Goal: Transaction & Acquisition: Purchase product/service

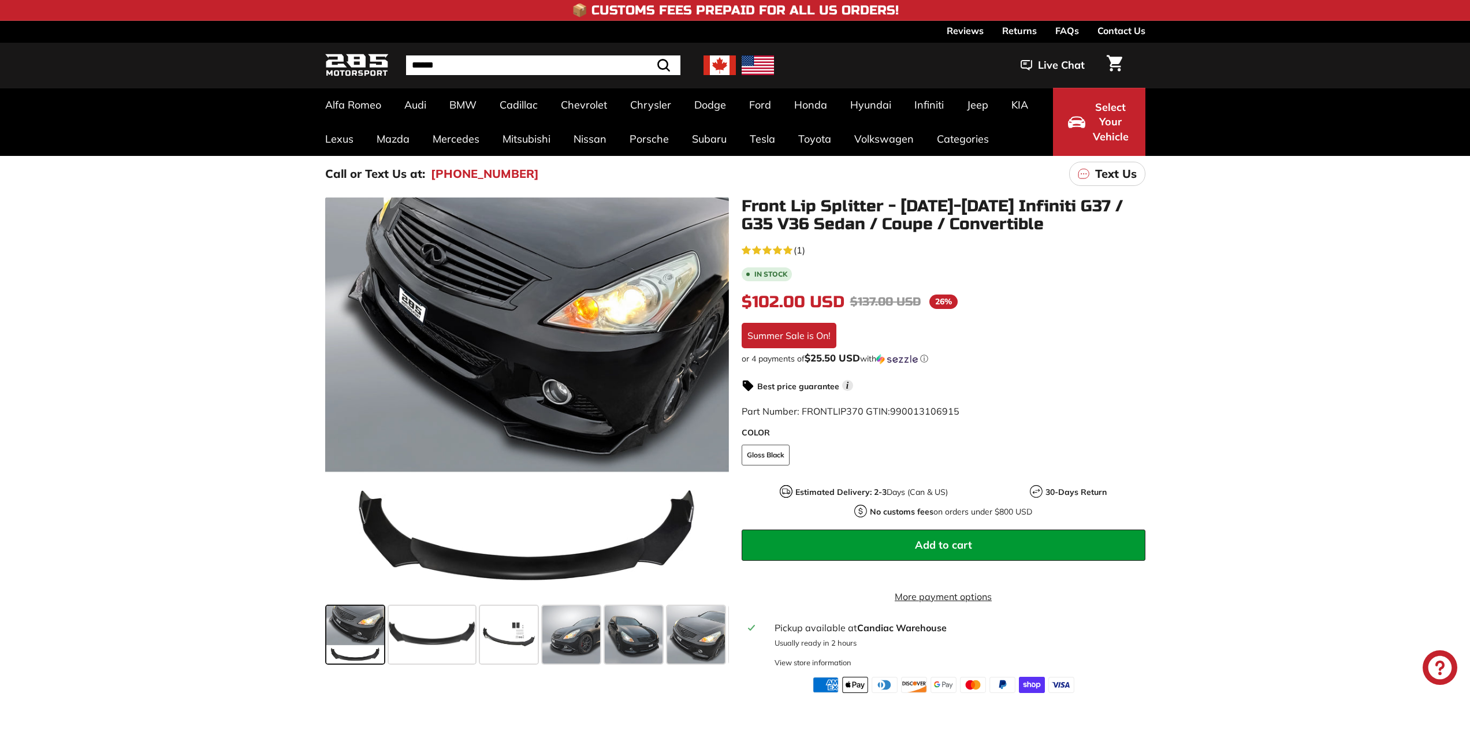
click at [211, 578] on div ".cls-1{fill:none;stroke:#000;stroke-miterlimit:10;stroke-width:2px} .cls-1{fill…" at bounding box center [735, 442] width 1470 height 501
click at [571, 641] on span at bounding box center [571, 635] width 58 height 58
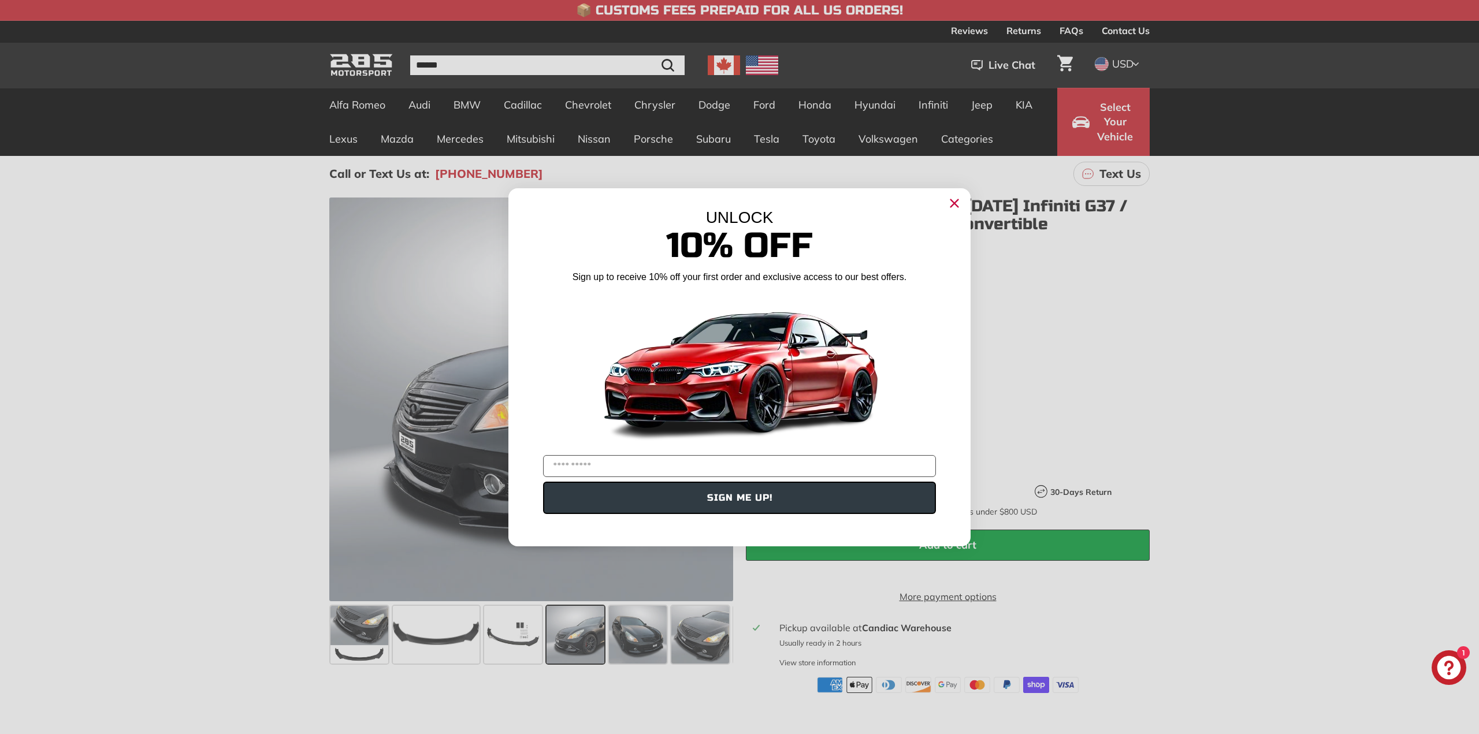
click at [127, 60] on div "Close dialog UNLOCK 10% Off Sign up to receive 10% off your first order and exc…" at bounding box center [739, 367] width 1479 height 734
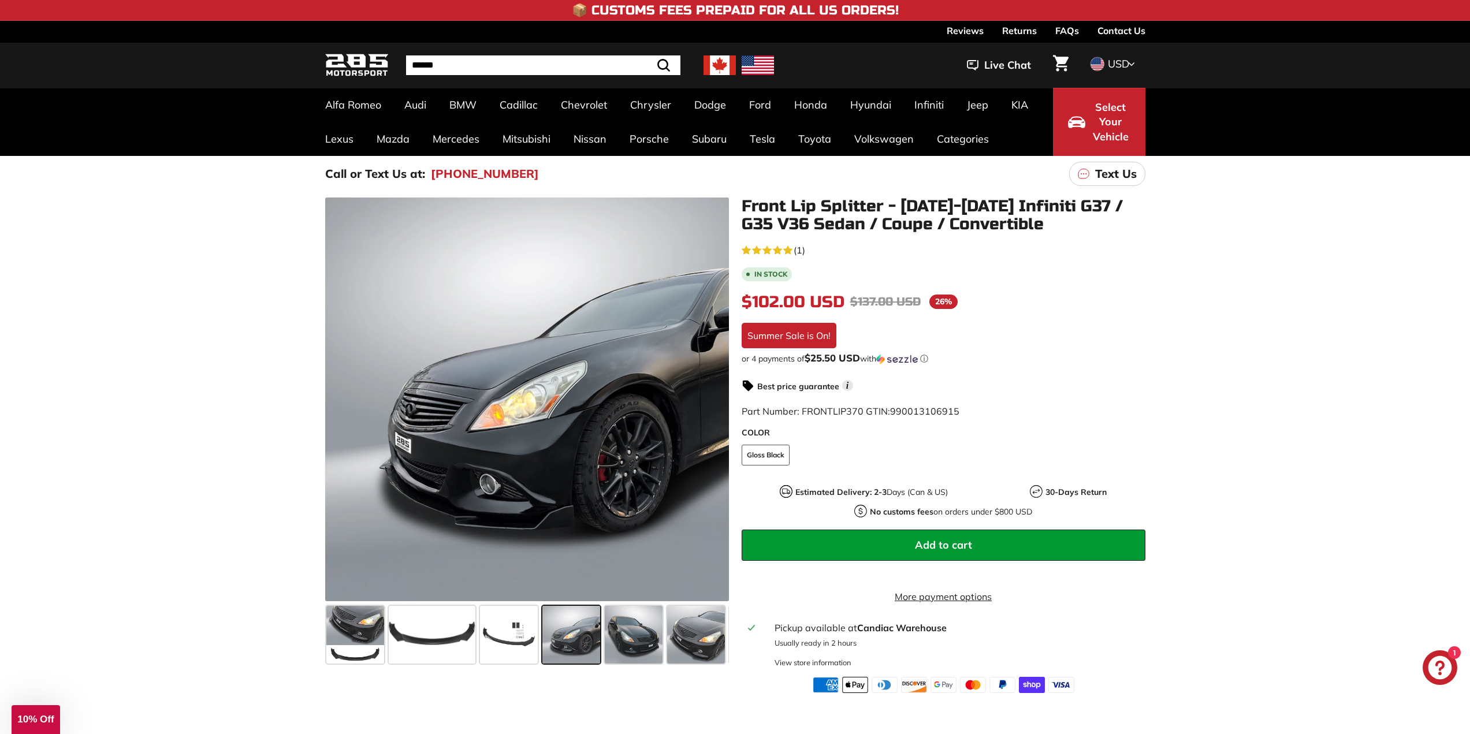
click at [150, 320] on div ".cls-1{fill:none;stroke:#000;stroke-miterlimit:10;stroke-width:2px} .cls-1{fill…" at bounding box center [735, 442] width 1470 height 501
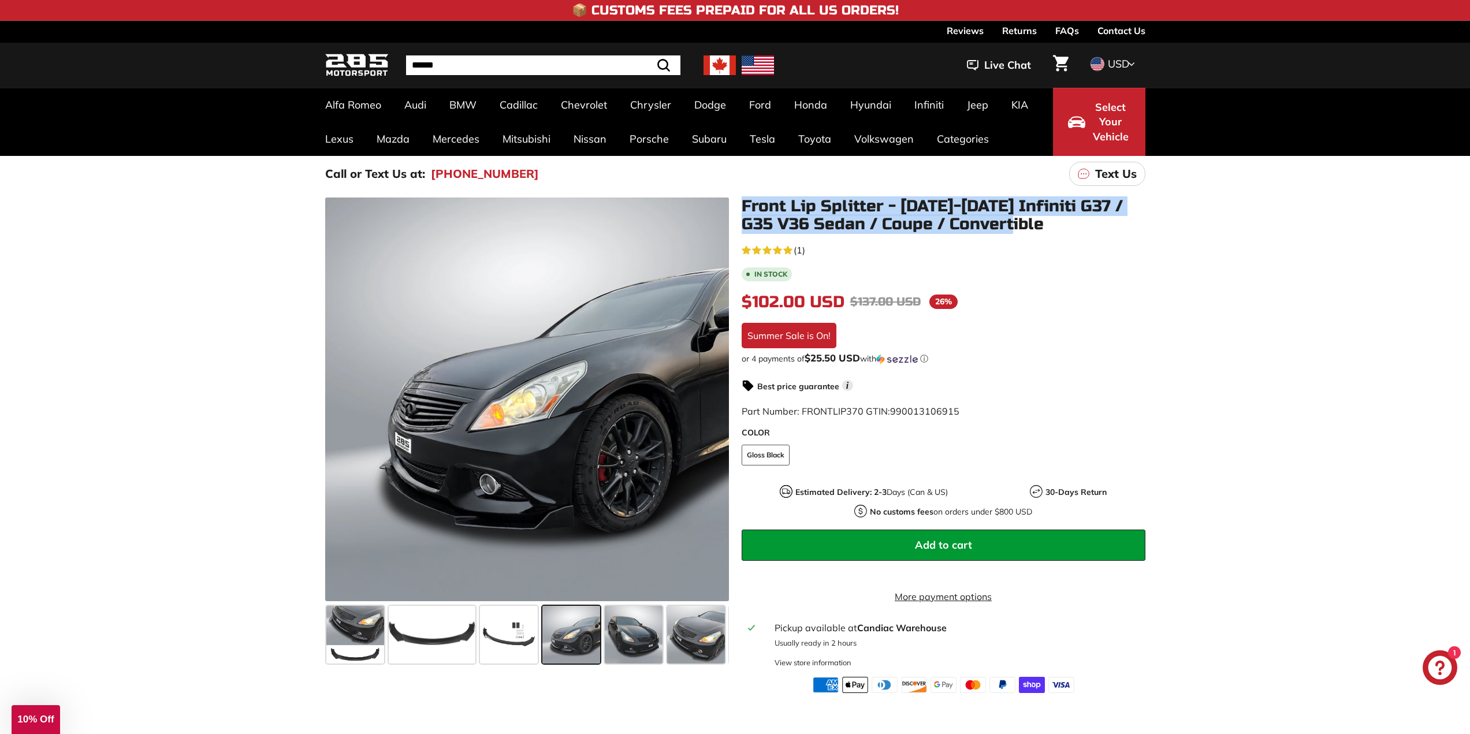
drag, startPoint x: 804, startPoint y: 215, endPoint x: 1021, endPoint y: 228, distance: 218.2
click at [1021, 228] on div "Front Lip Splitter - 2007-2015 Infiniti G37 / G35 V36 Sedan / Coupe / Convertib…" at bounding box center [937, 446] width 416 height 496
click at [1064, 224] on h1 "Front Lip Splitter - [DATE]-[DATE] Infiniti G37 / G35 V36 Sedan / Coupe / Conve…" at bounding box center [944, 216] width 404 height 36
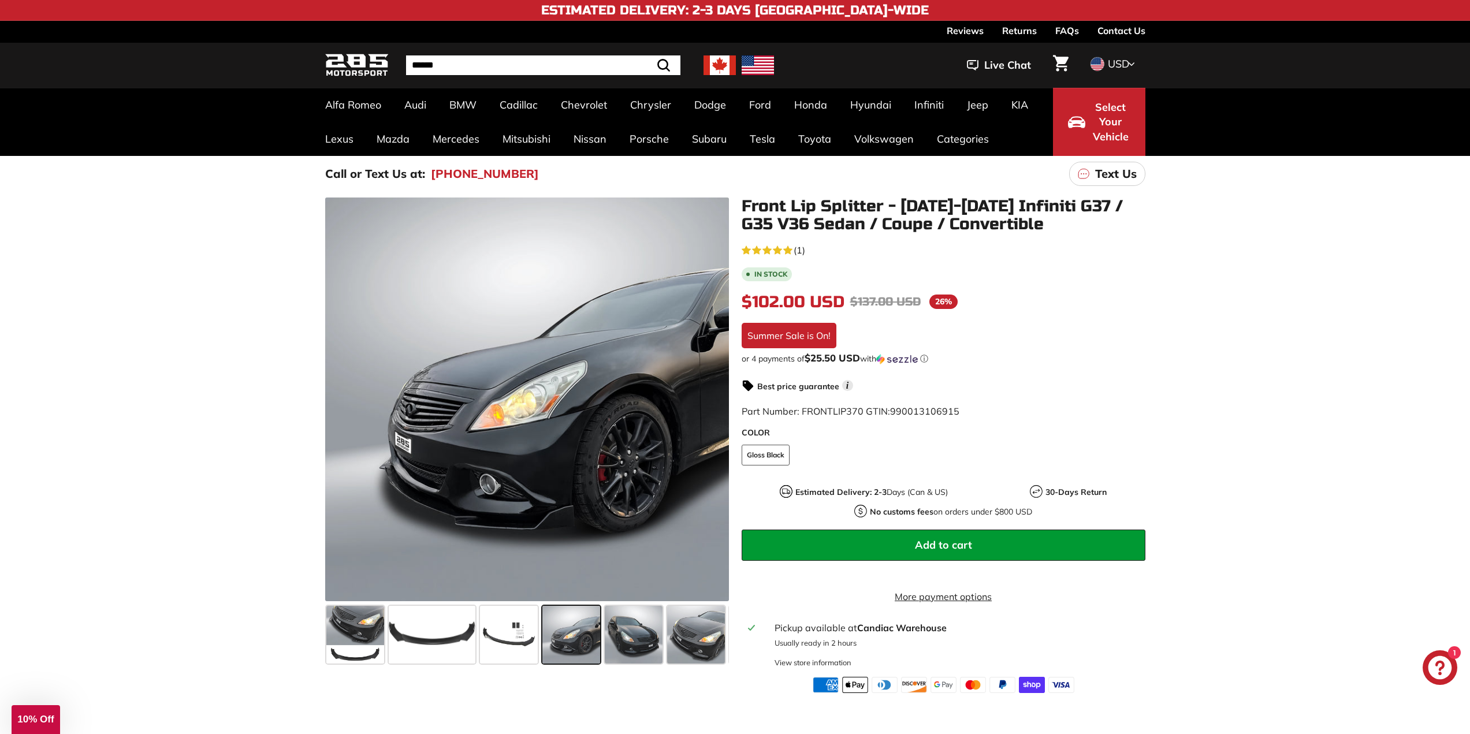
drag, startPoint x: 1028, startPoint y: 236, endPoint x: 748, endPoint y: 222, distance: 281.1
click at [748, 222] on div "Front Lip Splitter - 2007-2015 Infiniti G37 / G35 V36 Sedan / Coupe / Convertib…" at bounding box center [937, 446] width 416 height 496
click at [844, 226] on h1 "Front Lip Splitter - [DATE]-[DATE] Infiniti G37 / G35 V36 Sedan / Coupe / Conve…" at bounding box center [944, 216] width 404 height 36
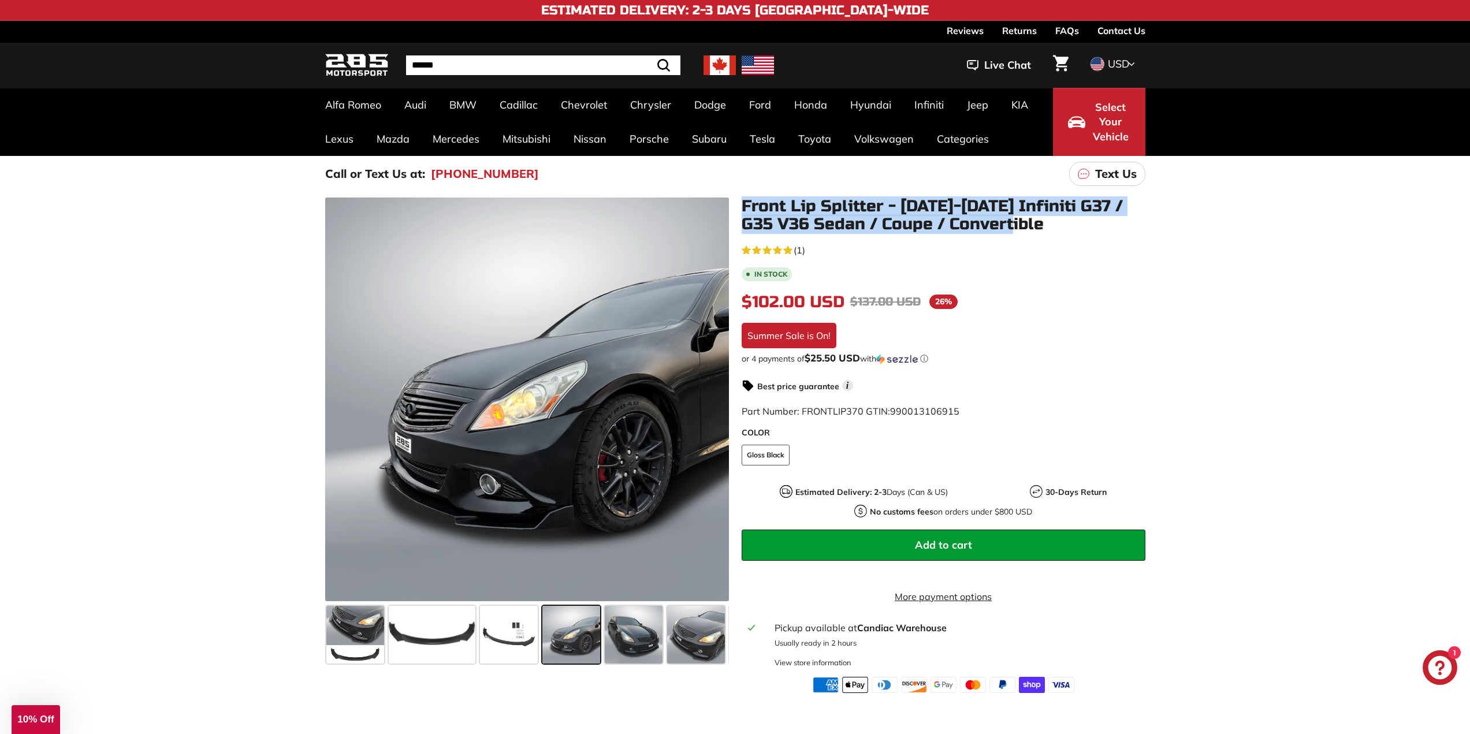
drag, startPoint x: 1018, startPoint y: 221, endPoint x: 737, endPoint y: 213, distance: 280.9
click at [737, 213] on div "Front Lip Splitter - 2007-2015 Infiniti G37 / G35 V36 Sedan / Coupe / Convertib…" at bounding box center [937, 446] width 416 height 496
click at [749, 203] on h1 "Front Lip Splitter - [DATE]-[DATE] Infiniti G37 / G35 V36 Sedan / Coupe / Conve…" at bounding box center [944, 216] width 404 height 36
click at [743, 207] on h1 "Front Lip Splitter - [DATE]-[DATE] Infiniti G37 / G35 V36 Sedan / Coupe / Conve…" at bounding box center [944, 216] width 404 height 36
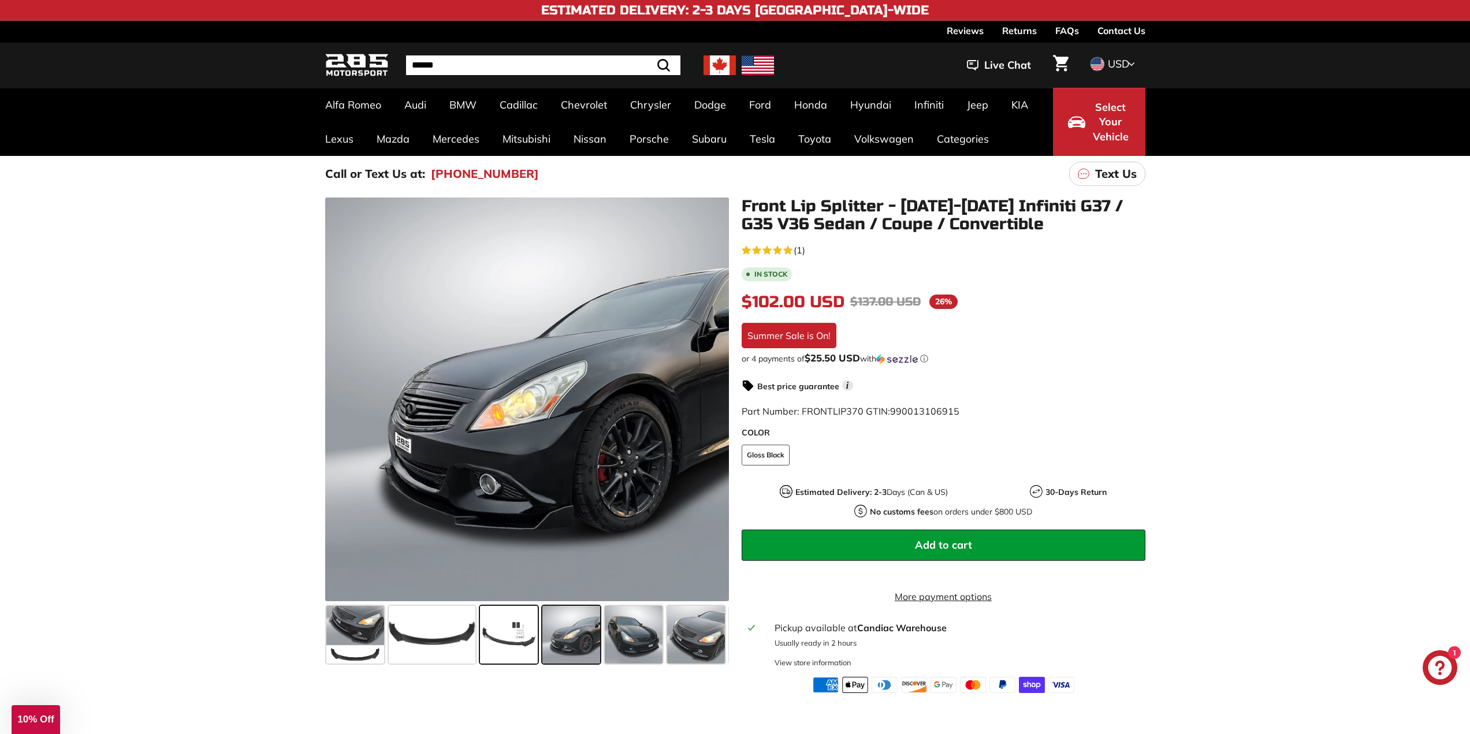
click at [535, 634] on span at bounding box center [509, 635] width 58 height 58
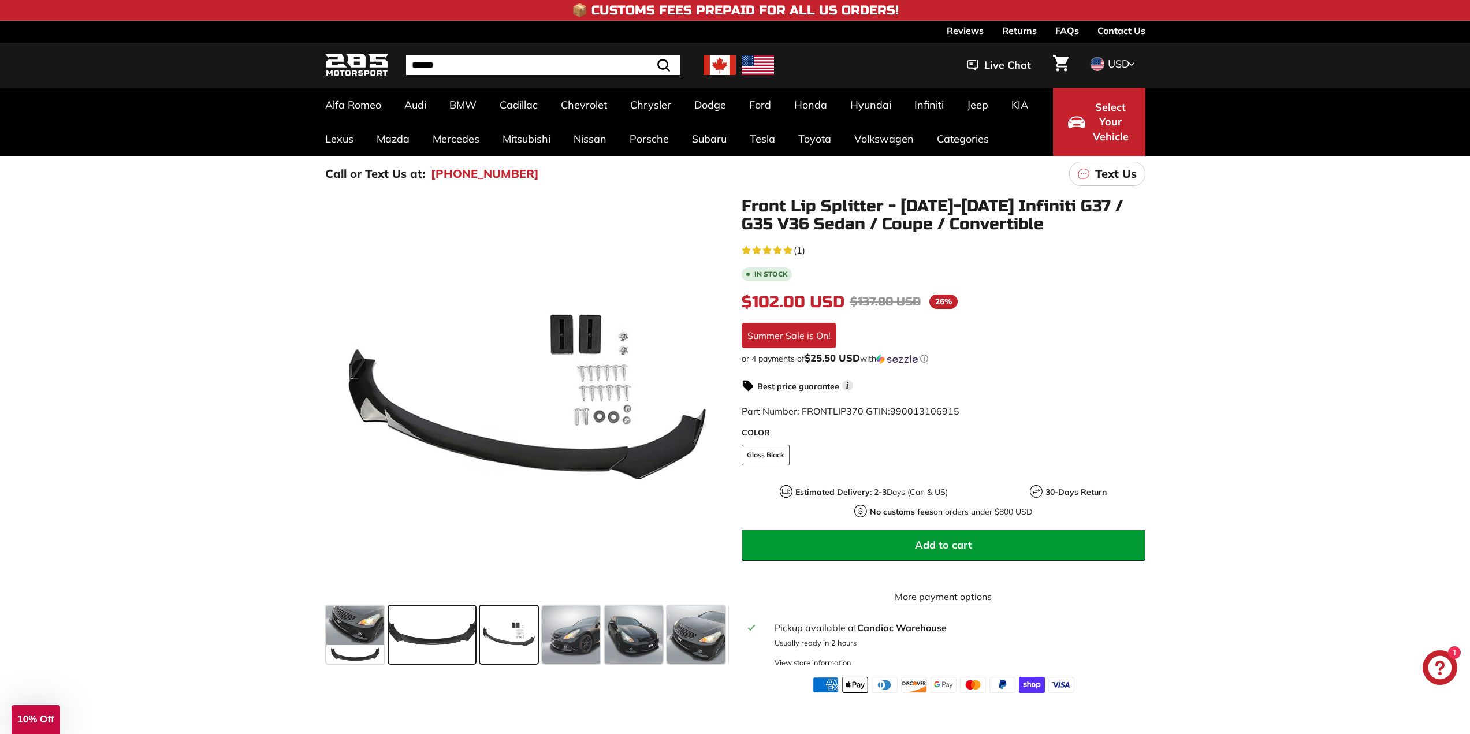
click at [452, 641] on span at bounding box center [432, 635] width 87 height 58
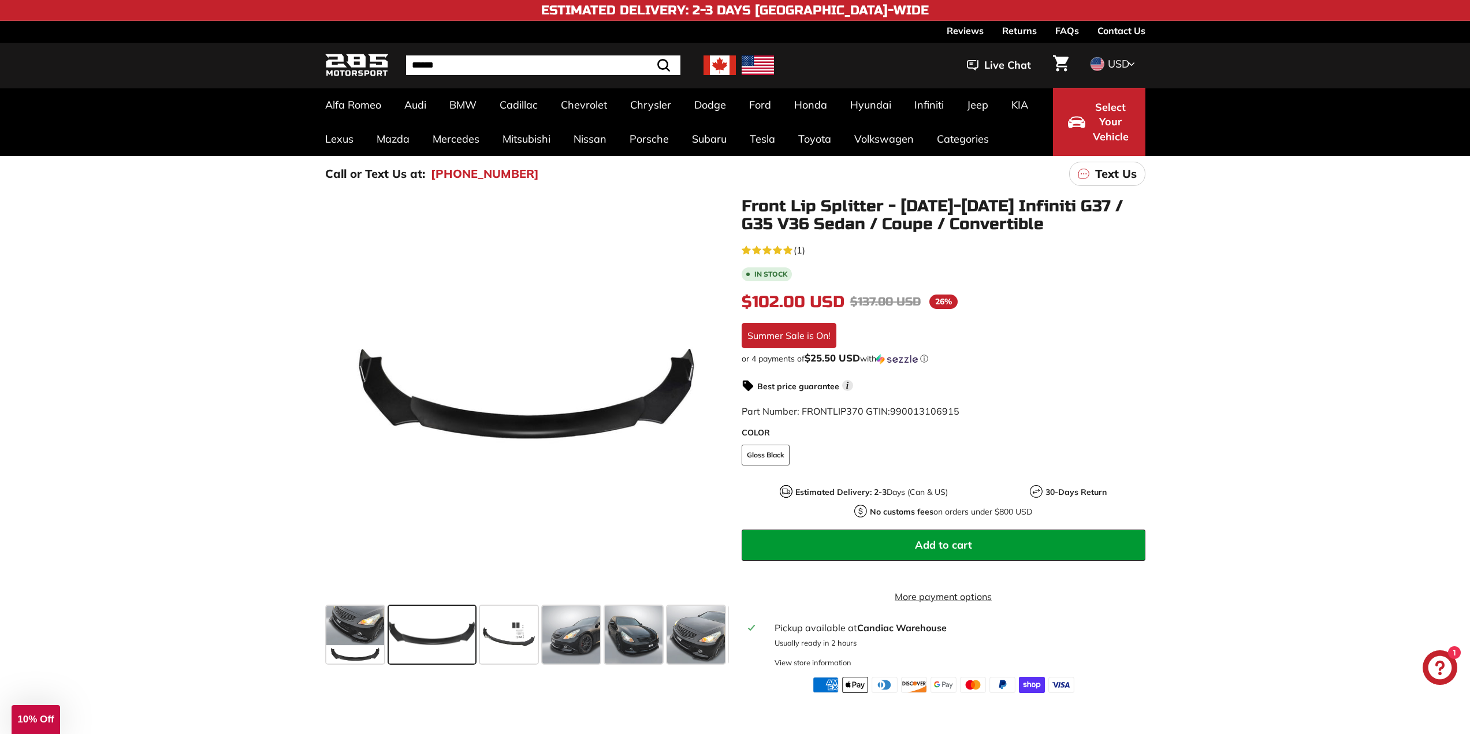
click at [302, 652] on div ".cls-1{fill:none;stroke:#000;stroke-miterlimit:10;stroke-width:2px} .cls-1{fill…" at bounding box center [735, 446] width 867 height 496
click at [340, 646] on span at bounding box center [355, 635] width 58 height 58
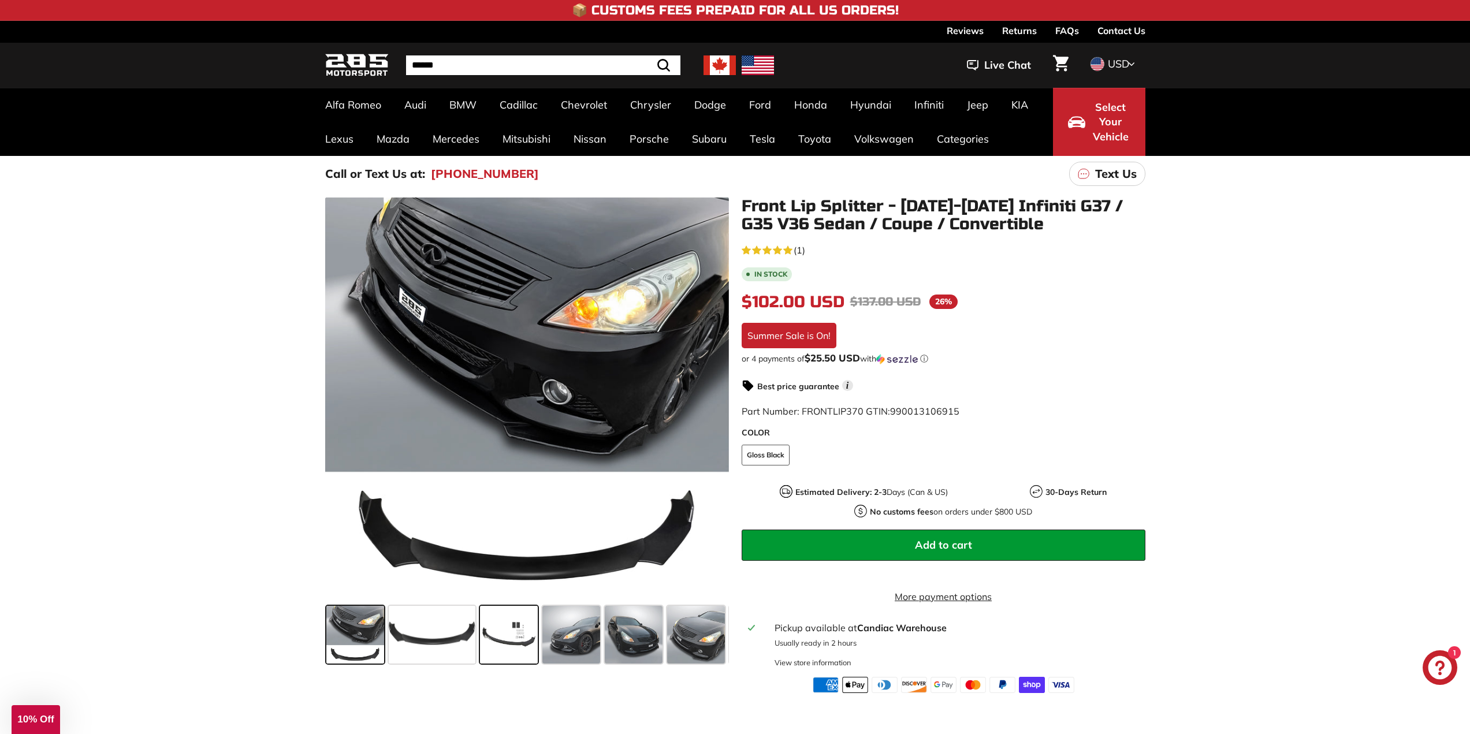
click at [504, 635] on span at bounding box center [509, 635] width 58 height 58
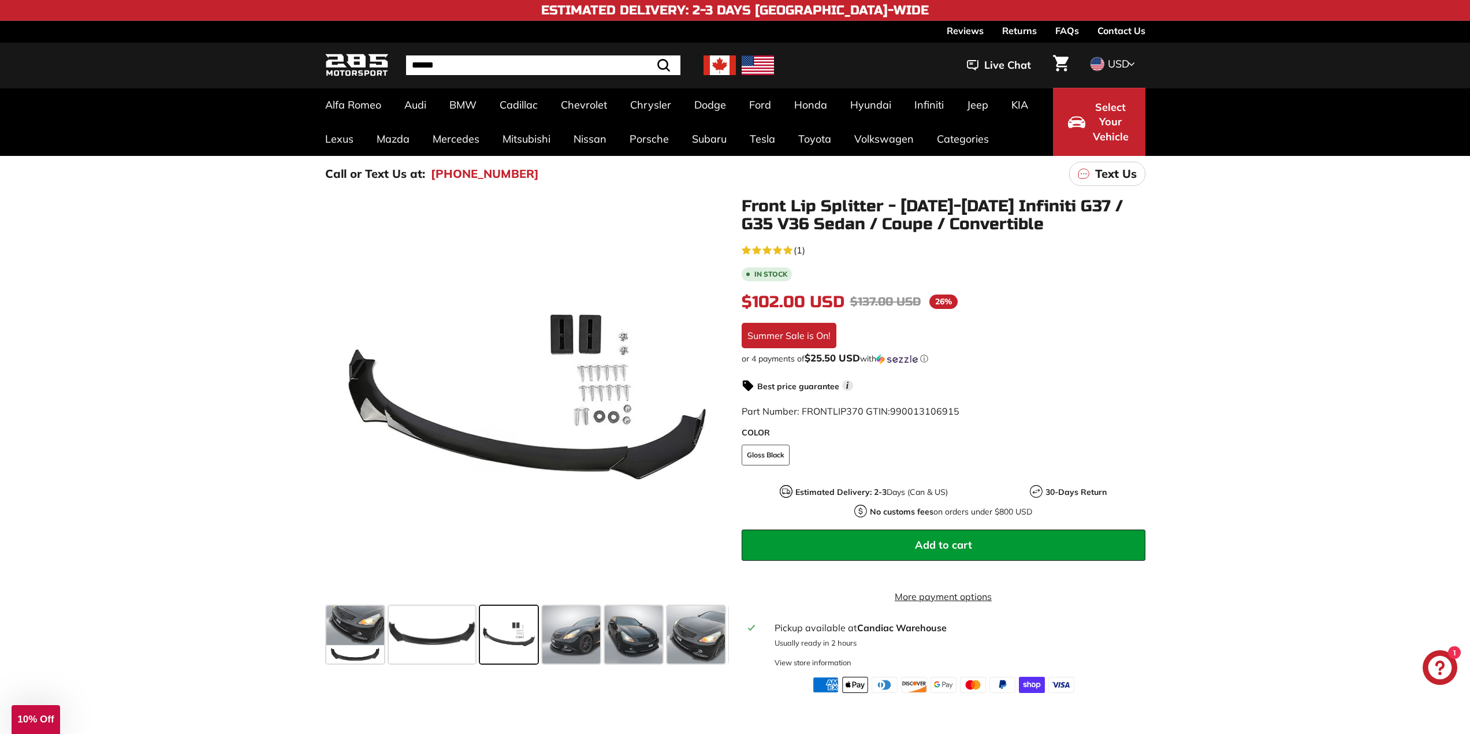
click at [1208, 279] on div ".cls-1{fill:none;stroke:#000;stroke-miterlimit:10;stroke-width:2px} .cls-1{fill…" at bounding box center [735, 442] width 1470 height 501
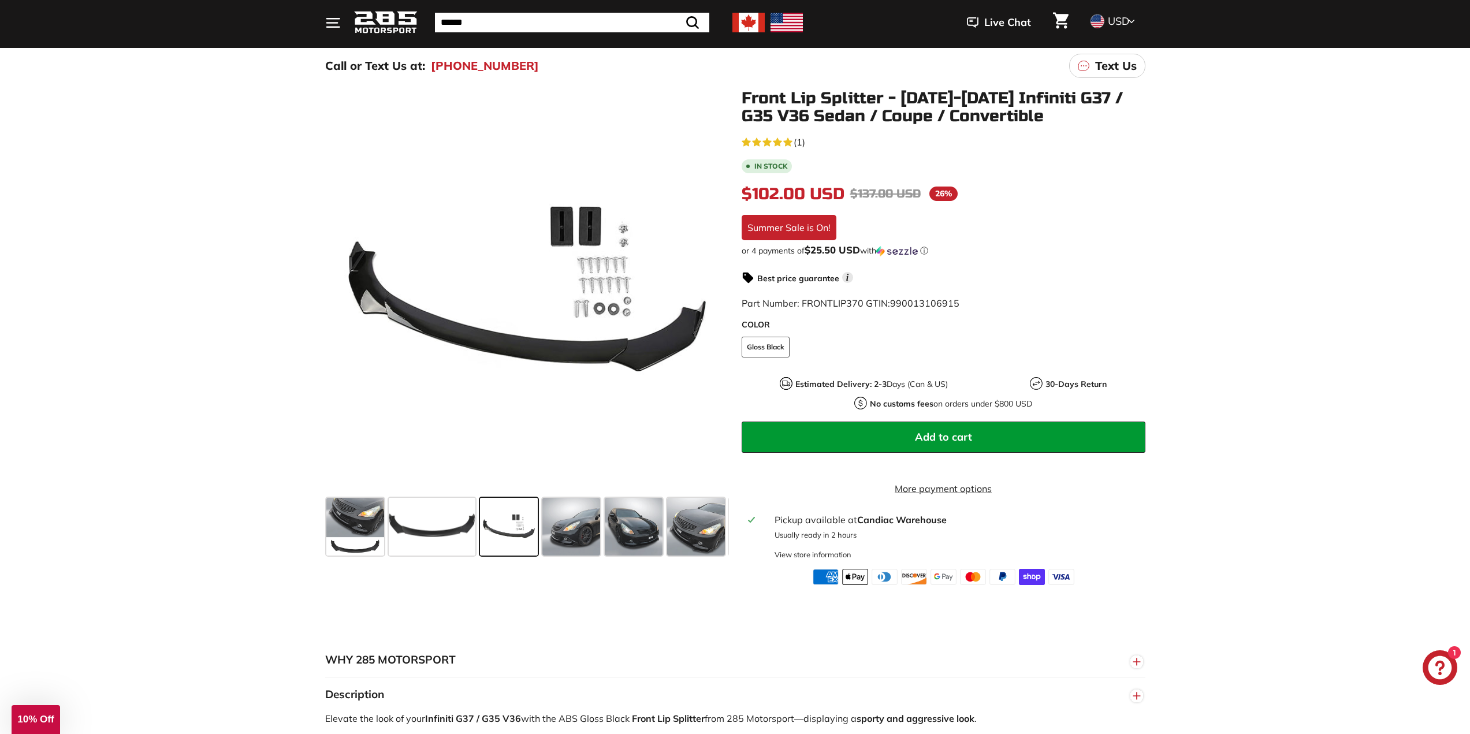
scroll to position [116, 0]
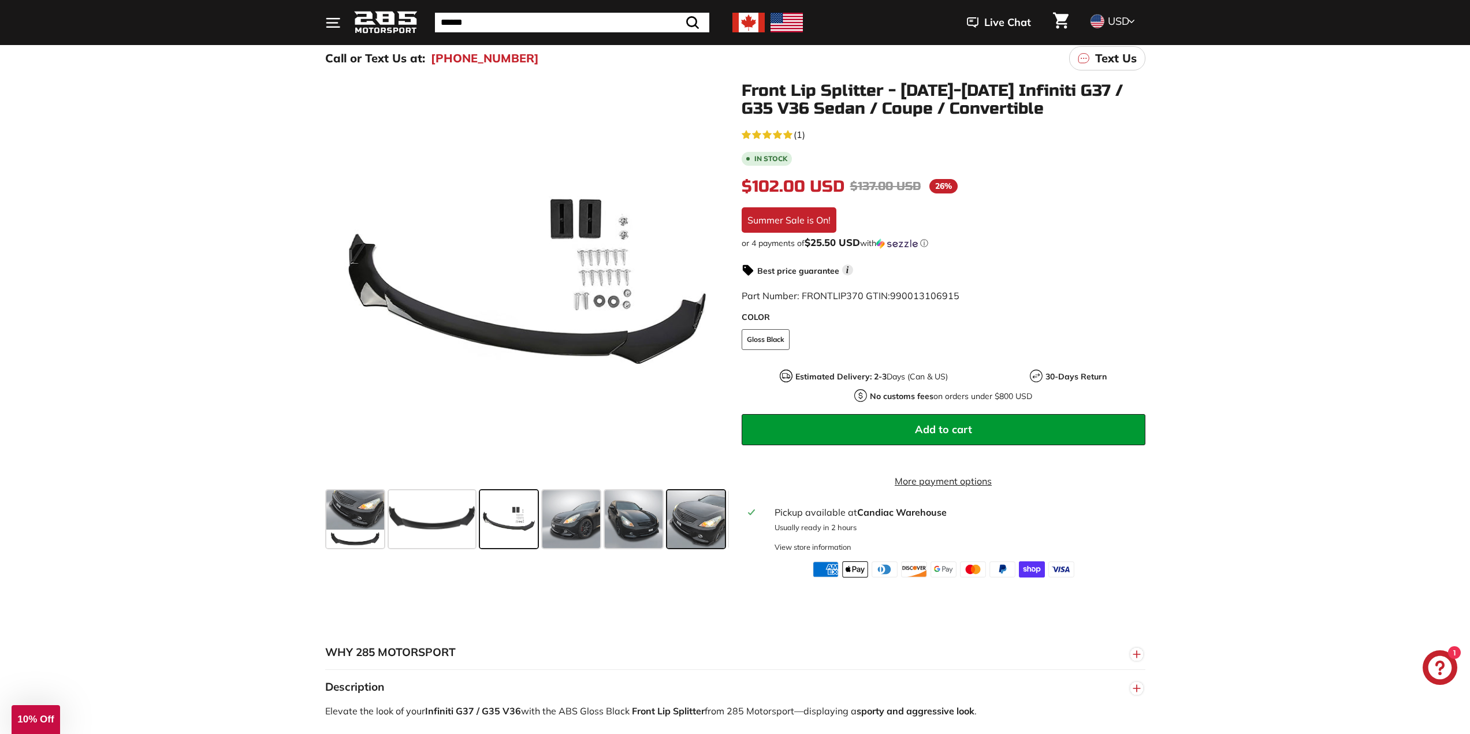
click at [691, 529] on span at bounding box center [696, 519] width 58 height 58
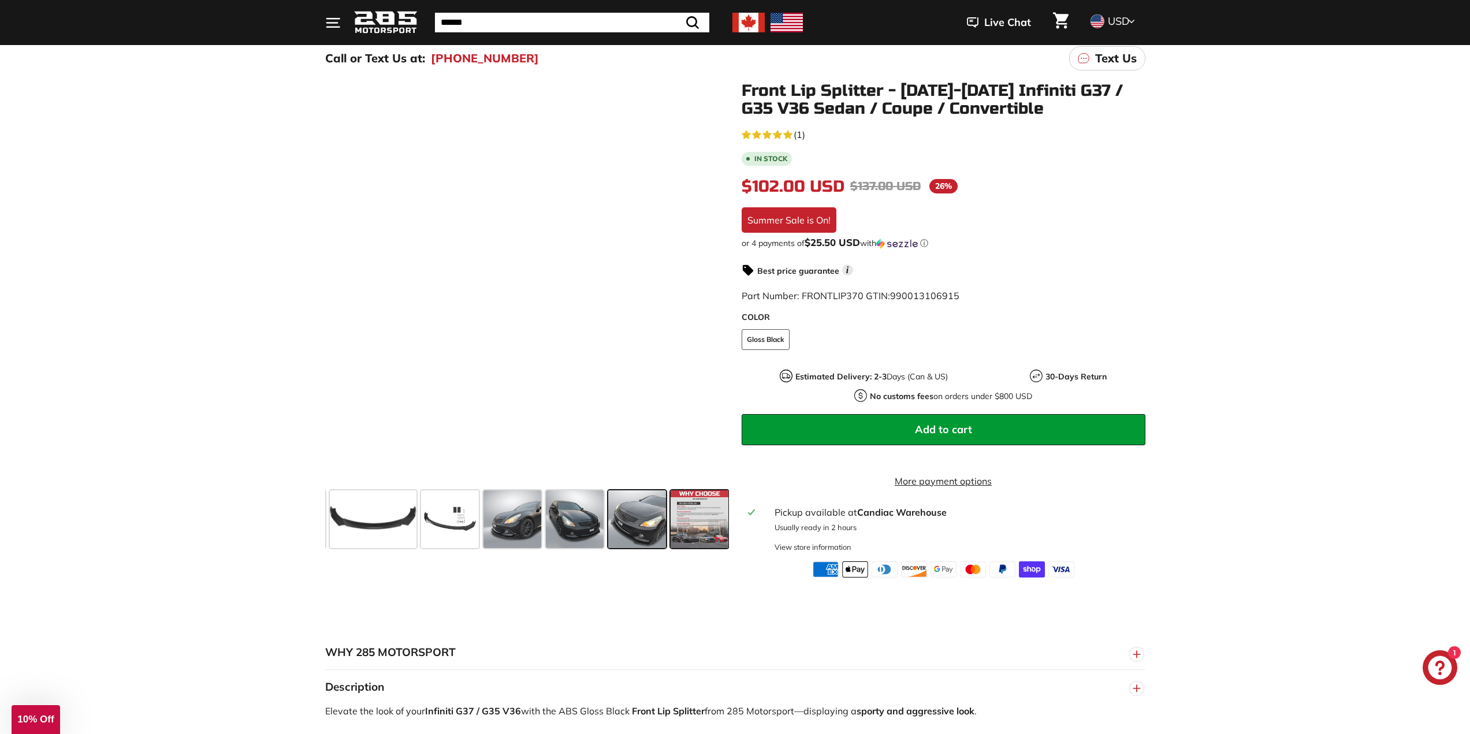
scroll to position [0, 61]
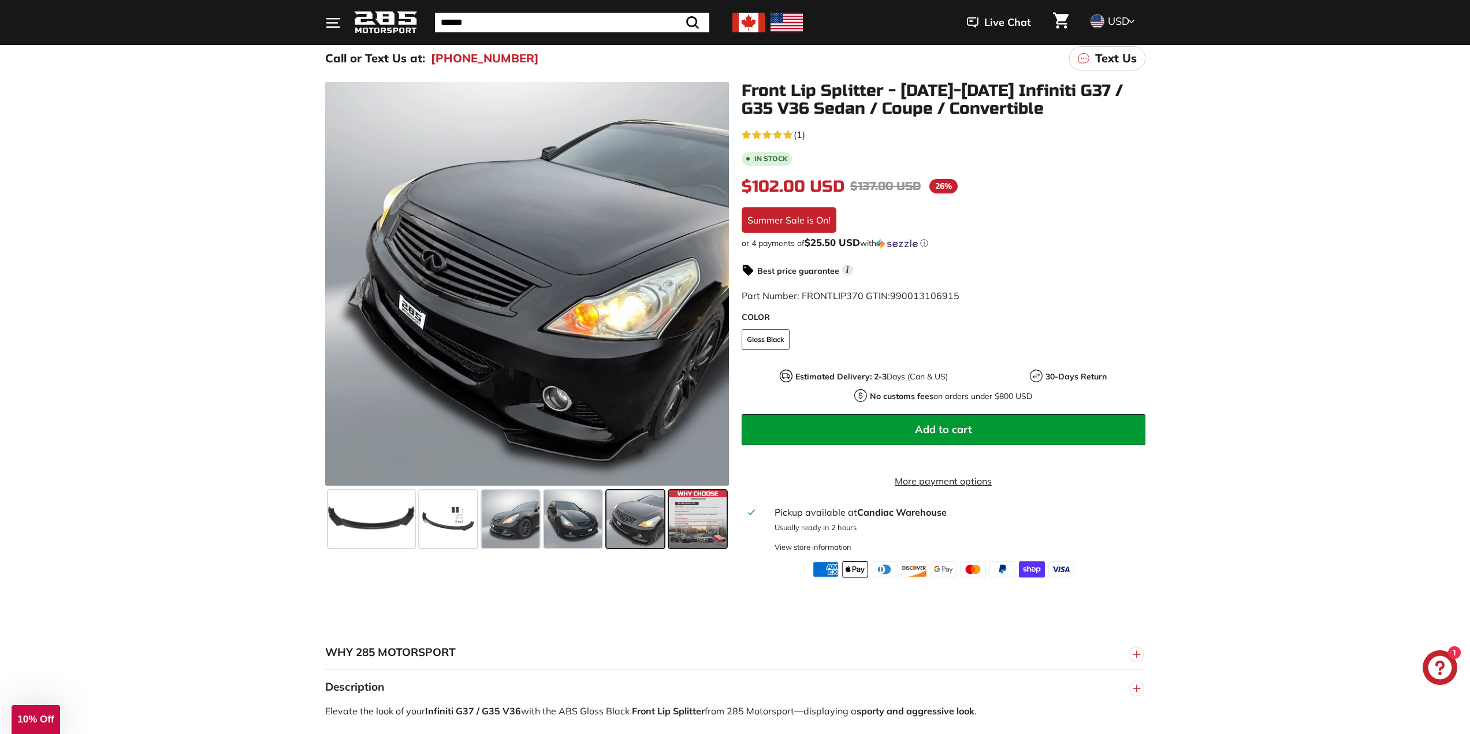
click at [700, 525] on span at bounding box center [698, 519] width 58 height 58
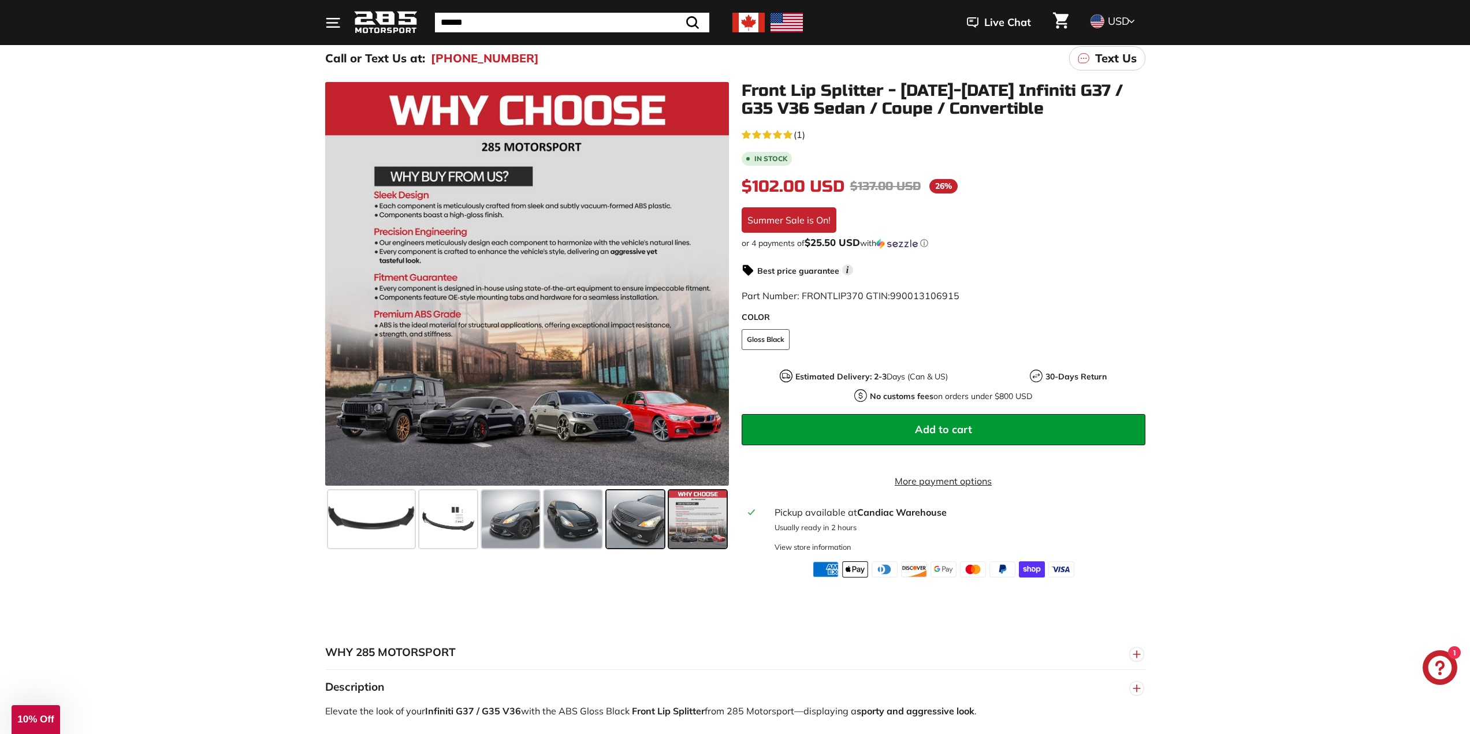
click at [636, 501] on span at bounding box center [636, 519] width 58 height 58
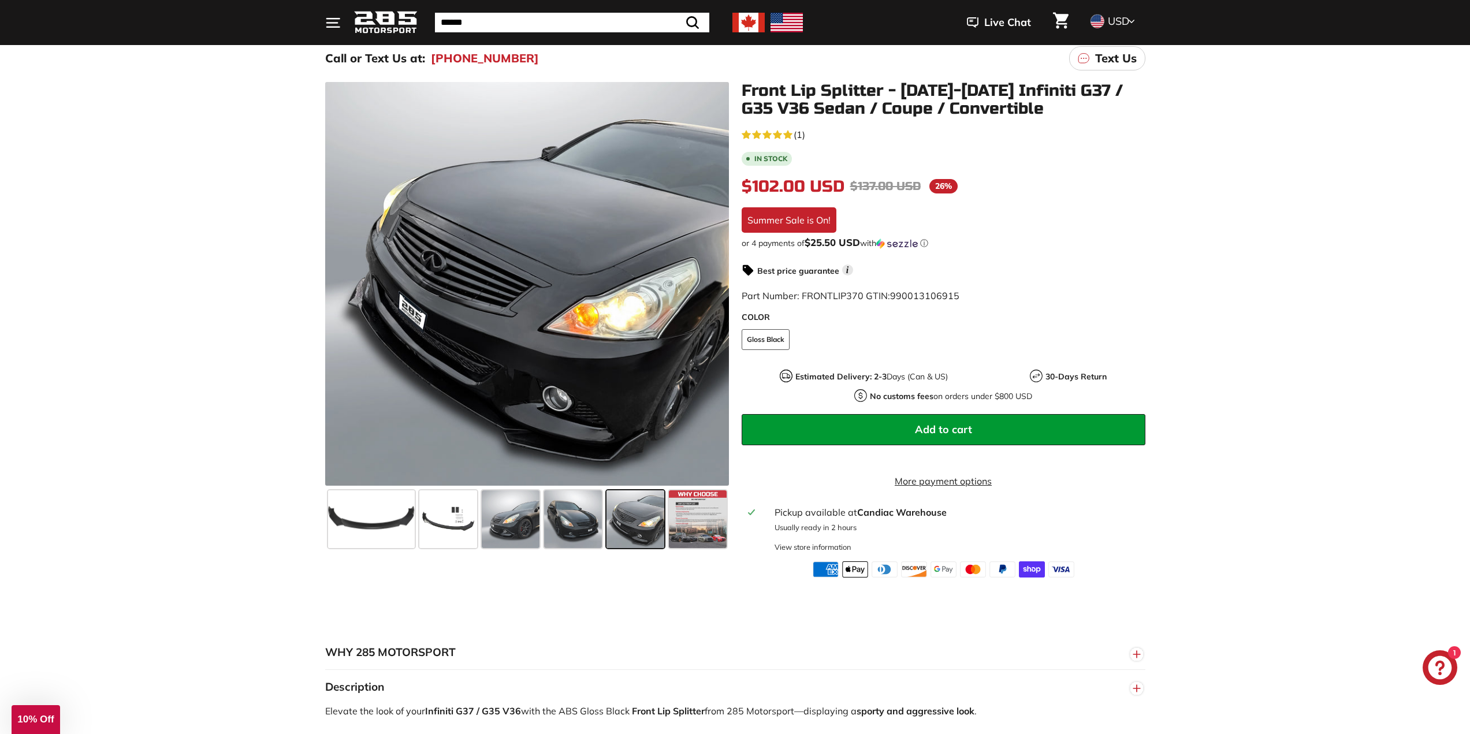
click at [765, 328] on div "COLOR COLOR Gloss Black" at bounding box center [944, 336] width 404 height 50
click at [598, 530] on span at bounding box center [573, 519] width 58 height 58
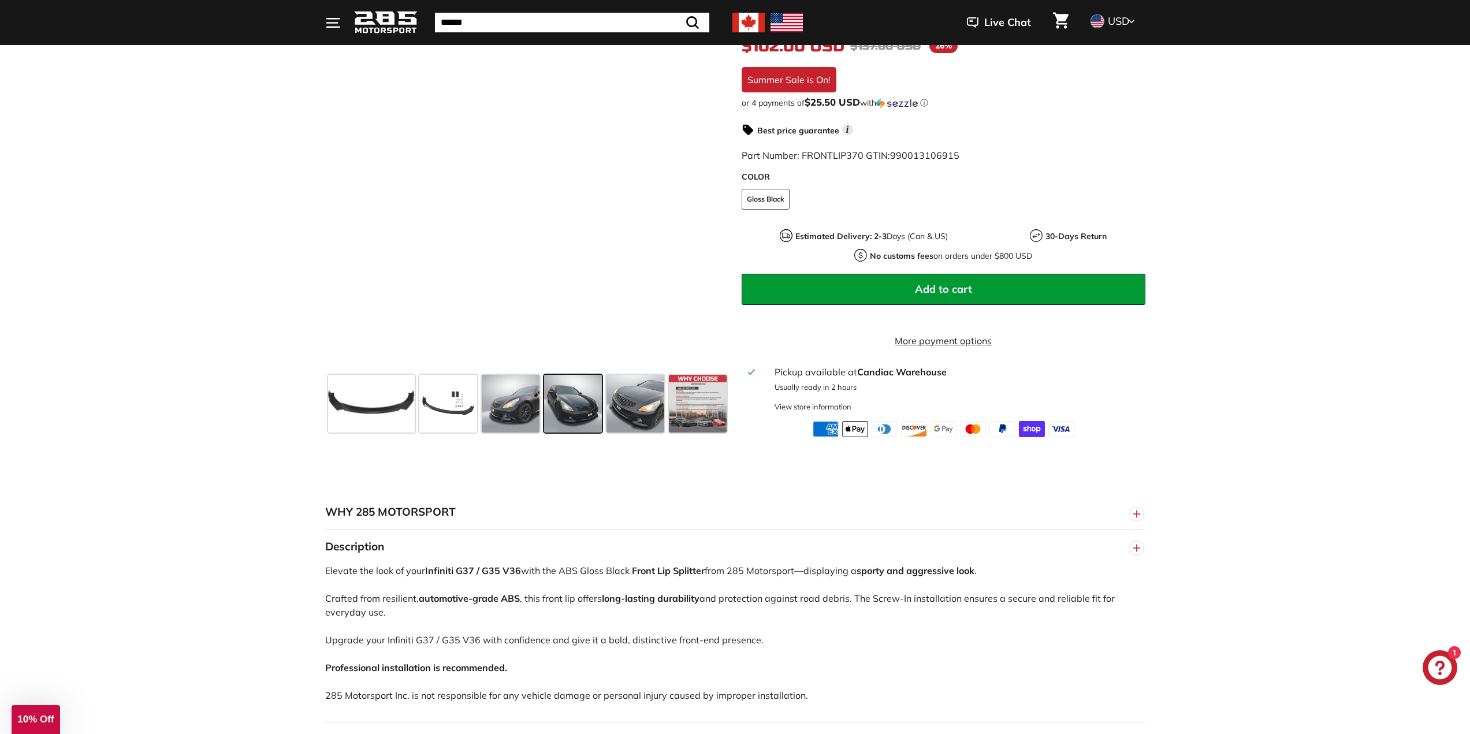
scroll to position [289, 0]
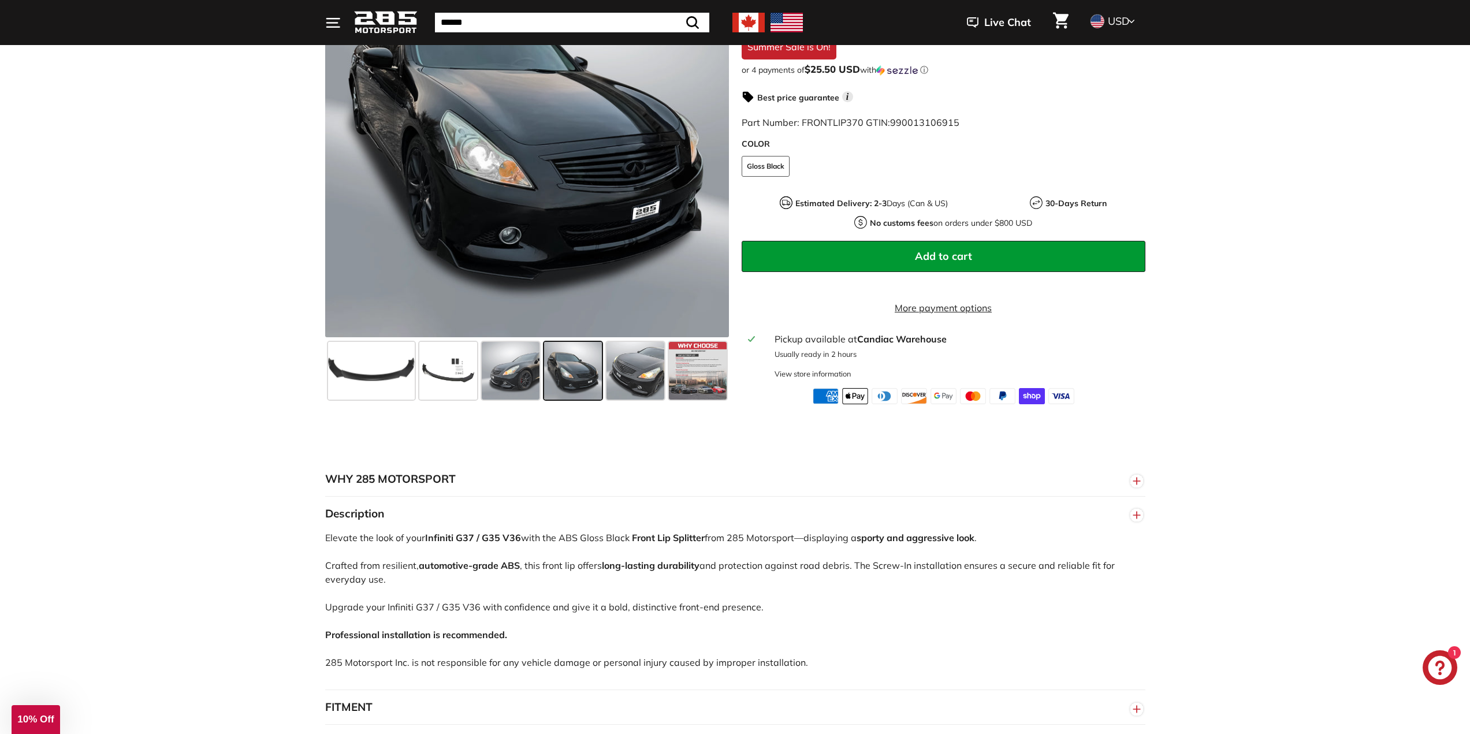
click at [244, 365] on div ".cls-1{fill:none;stroke:#000;stroke-miterlimit:10;stroke-width:2px} .cls-1{fill…" at bounding box center [735, 153] width 1470 height 501
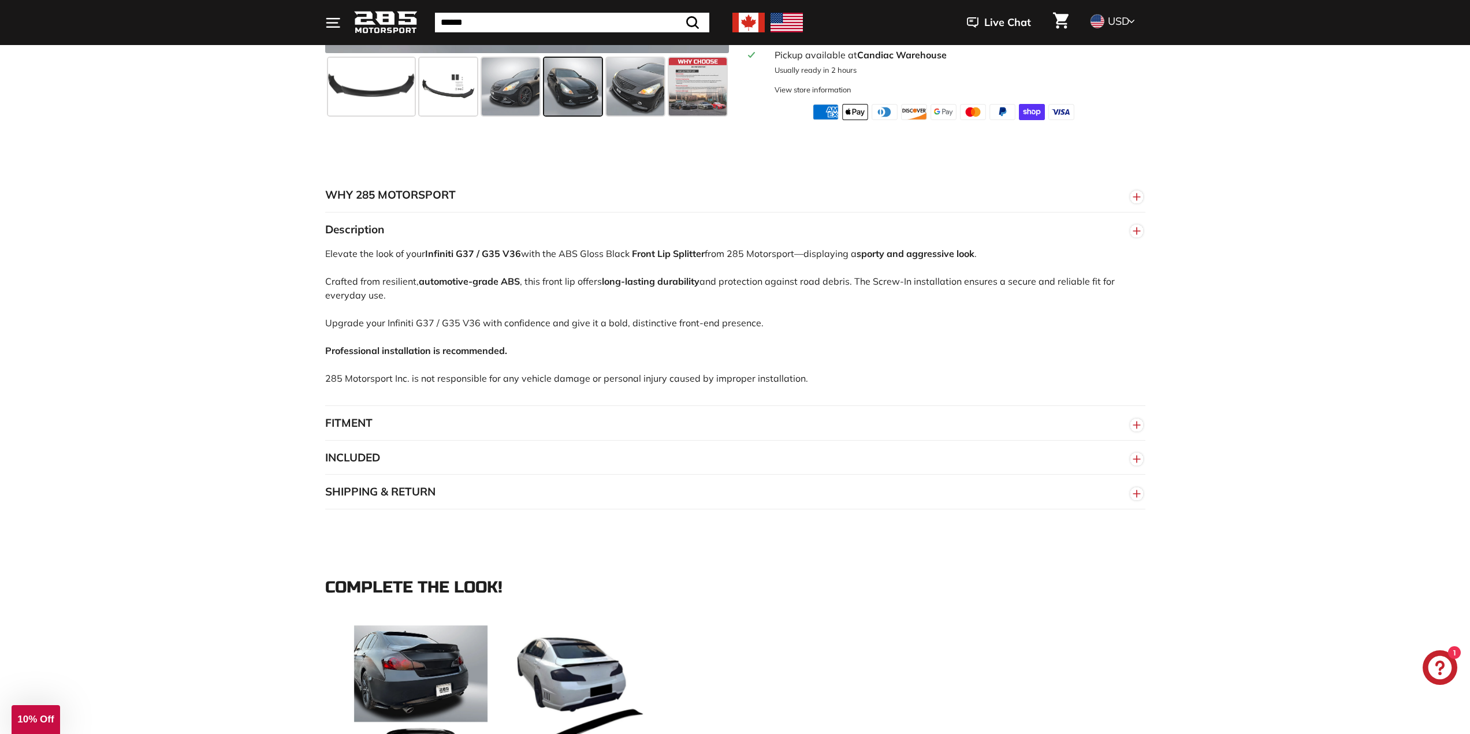
scroll to position [578, 0]
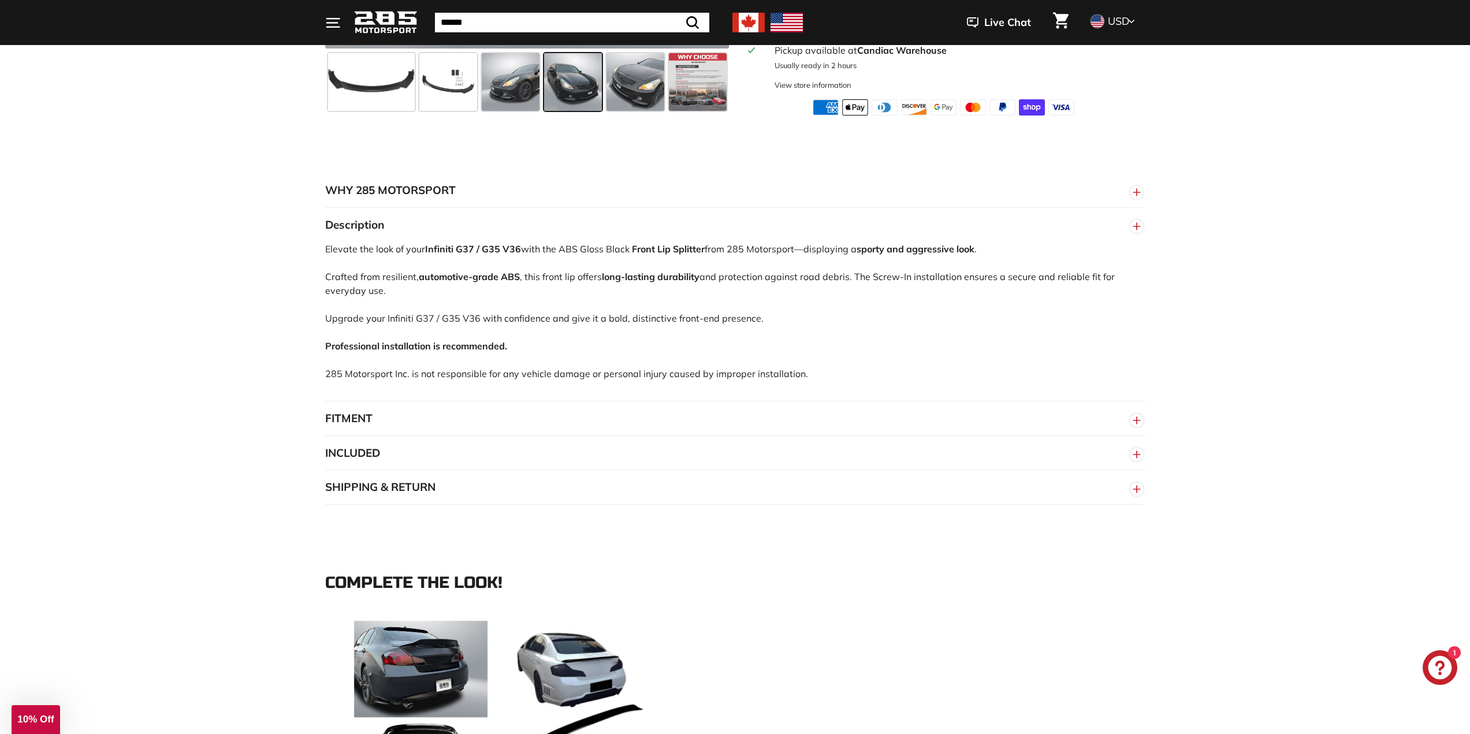
click at [473, 433] on button "FITMENT" at bounding box center [735, 418] width 820 height 35
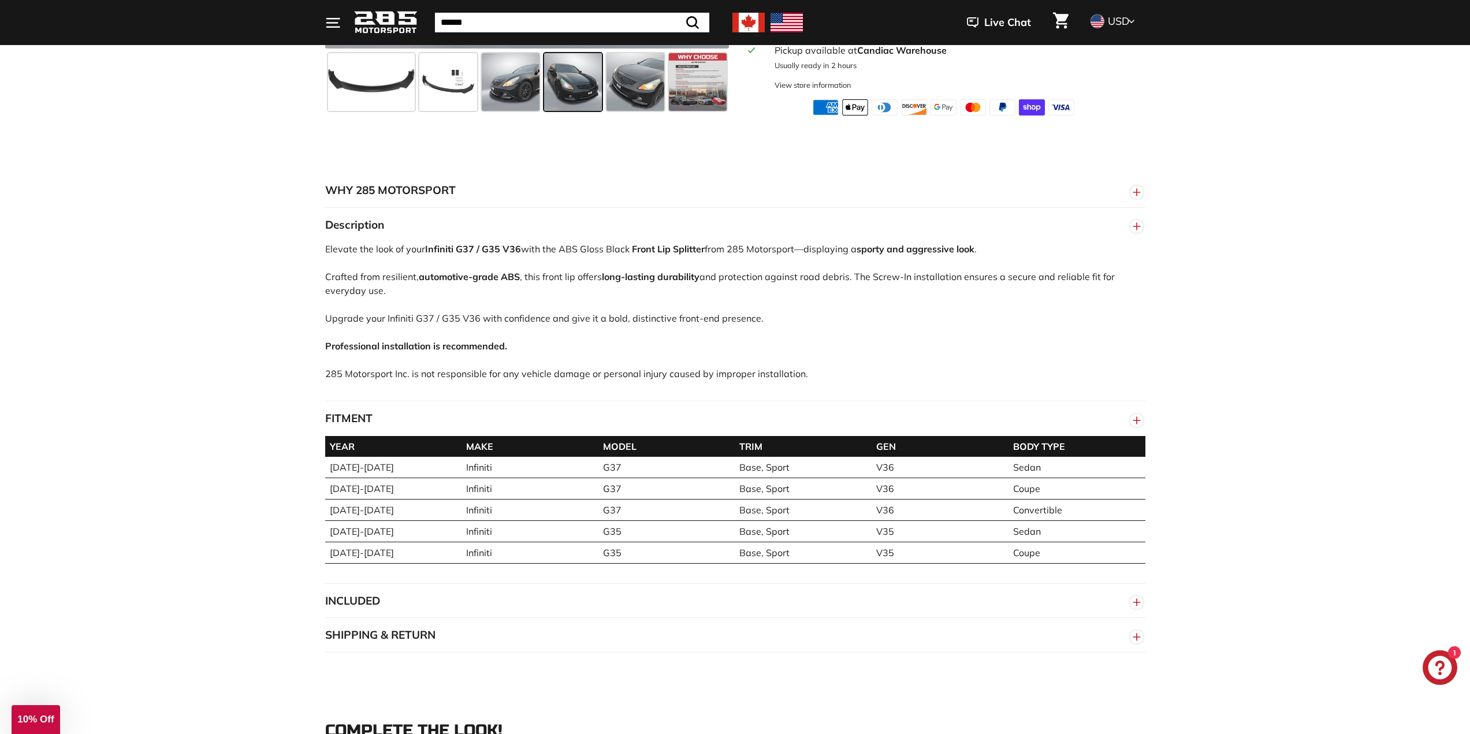
drag, startPoint x: 499, startPoint y: 427, endPoint x: 396, endPoint y: 423, distance: 103.5
click at [499, 428] on button "FITMENT" at bounding box center [735, 418] width 820 height 35
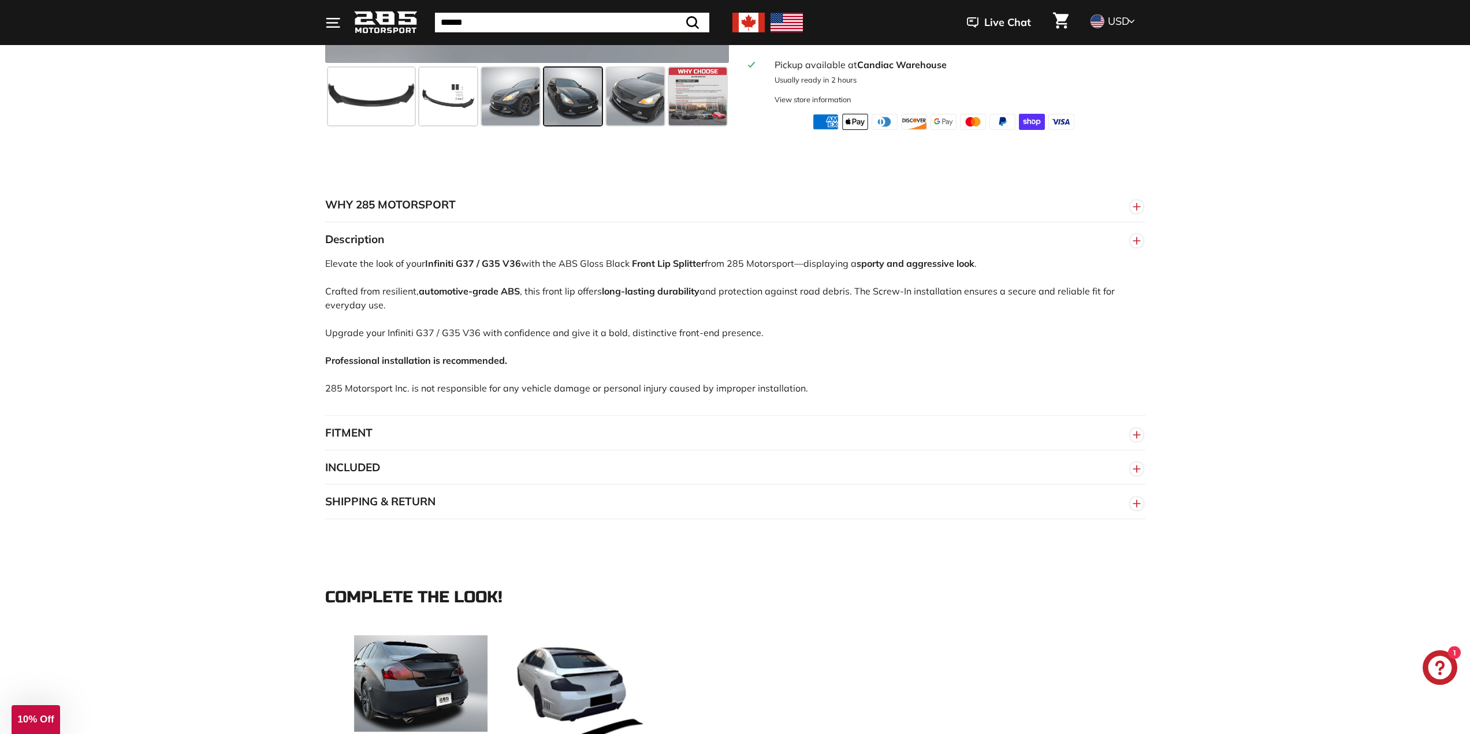
scroll to position [635, 0]
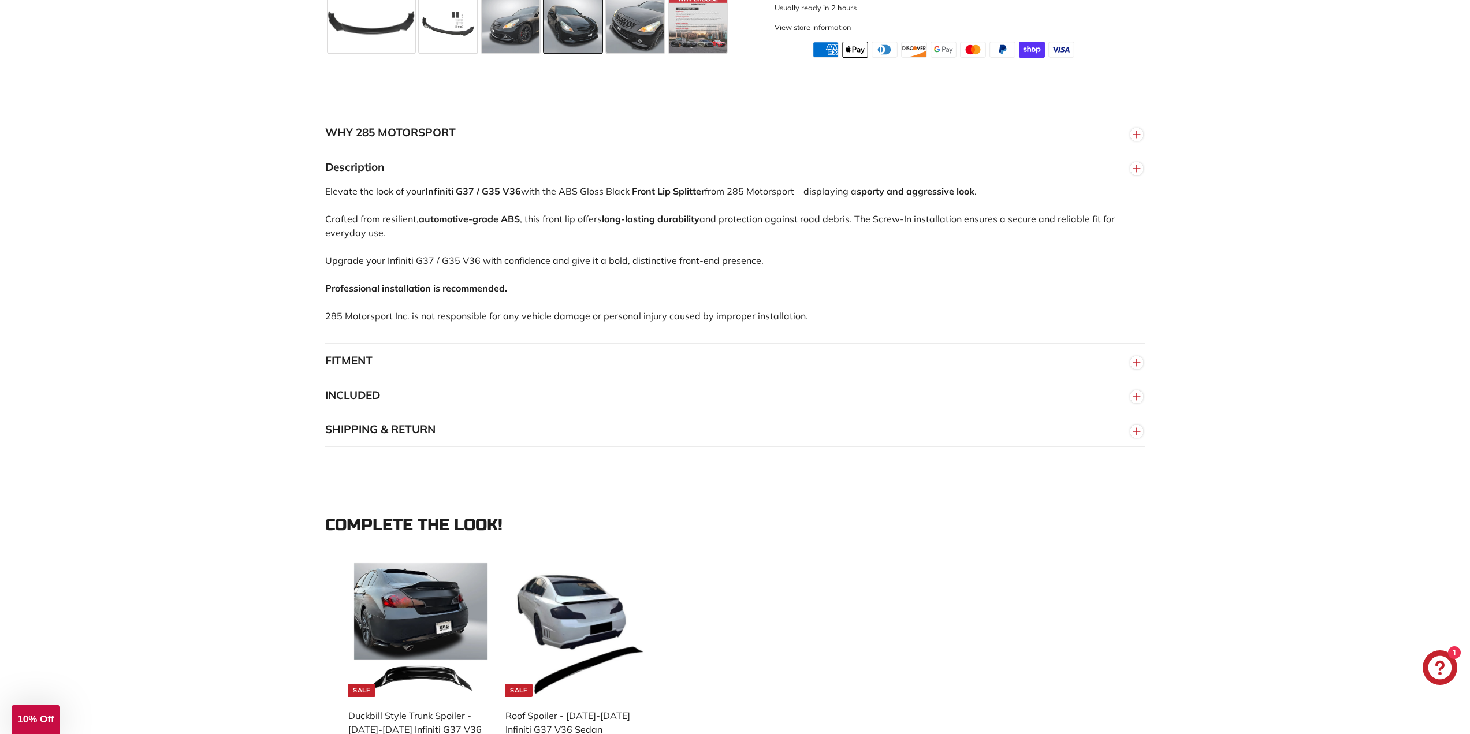
click at [438, 412] on button "INCLUDED" at bounding box center [735, 395] width 820 height 35
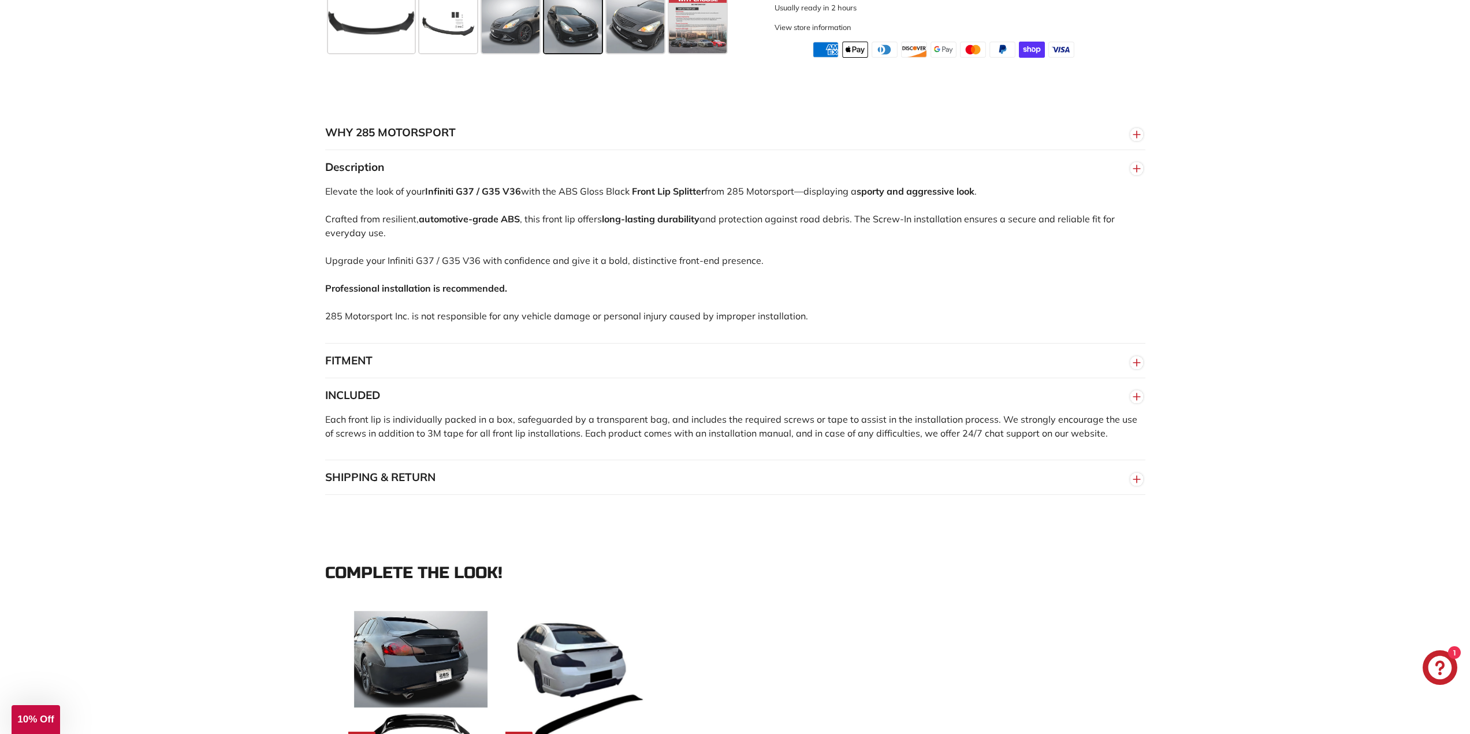
click at [226, 407] on div "WHY 285 MOTORSPORT «We bring more to the table than our competitors and we’re c…" at bounding box center [735, 305] width 1470 height 449
click at [689, 438] on span "Each front lip is individually packed in a box, safeguarded by a transparent ba…" at bounding box center [731, 426] width 812 height 25
click at [868, 551] on div "**********" at bounding box center [735, 721] width 1470 height 382
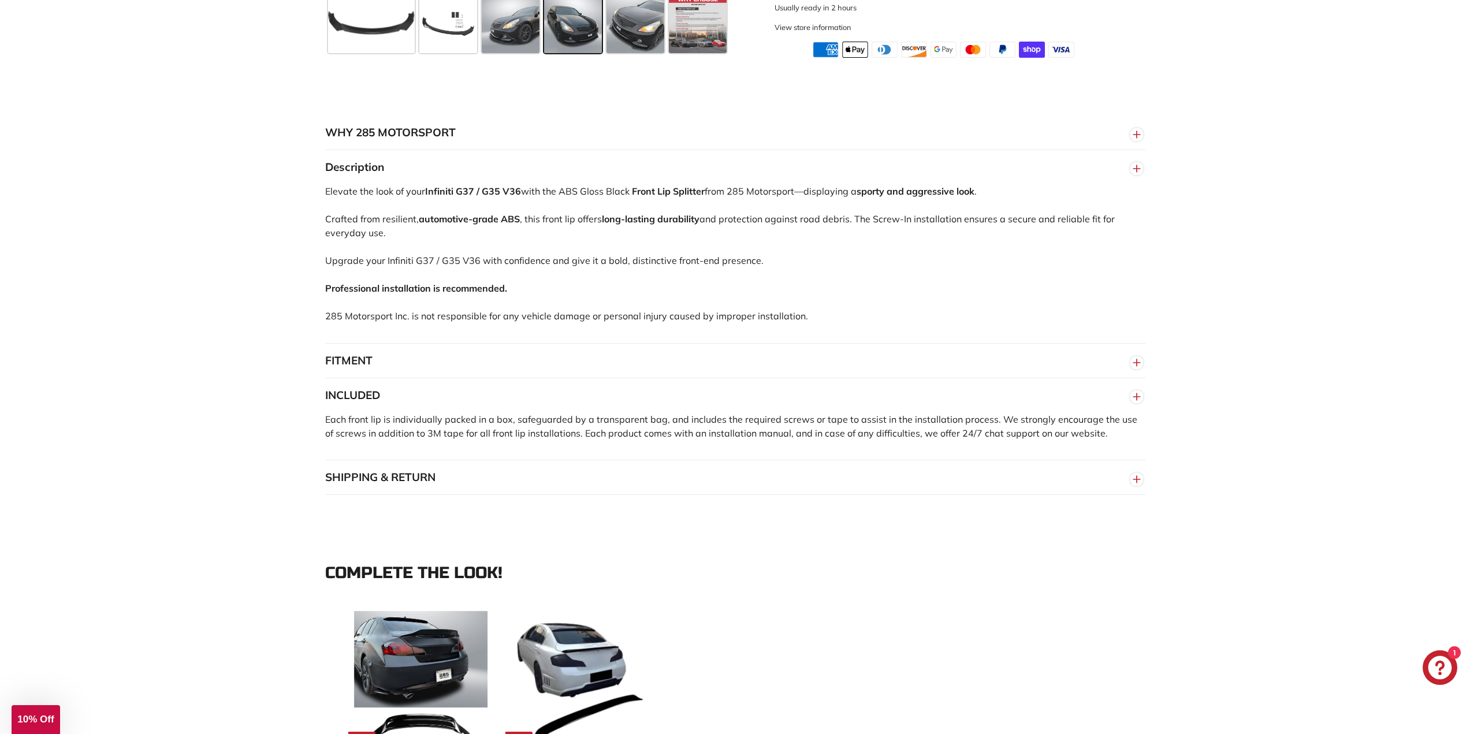
click at [868, 551] on div "**********" at bounding box center [735, 721] width 1470 height 382
click at [793, 413] on button "INCLUDED" at bounding box center [735, 395] width 820 height 35
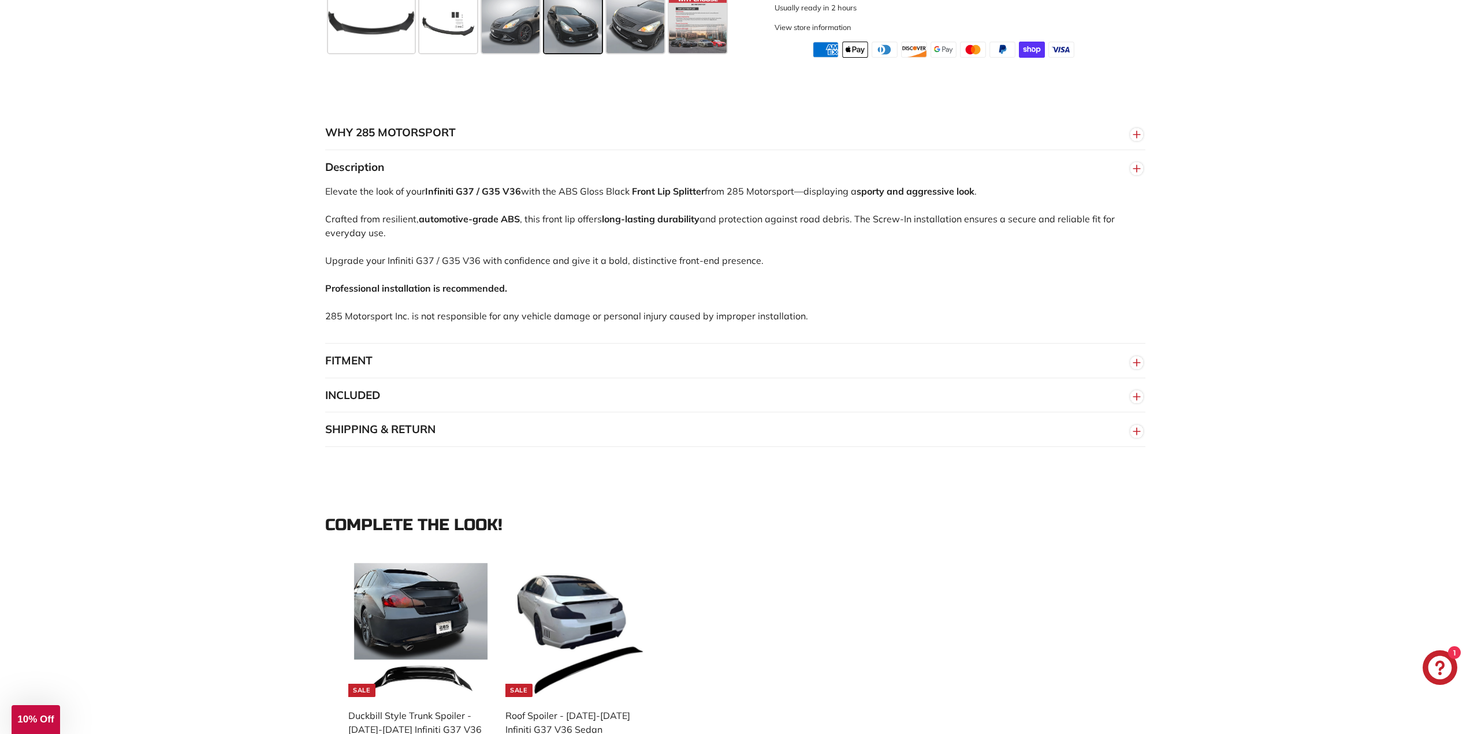
click at [731, 439] on button "SHIPPING & RETURN" at bounding box center [735, 429] width 820 height 35
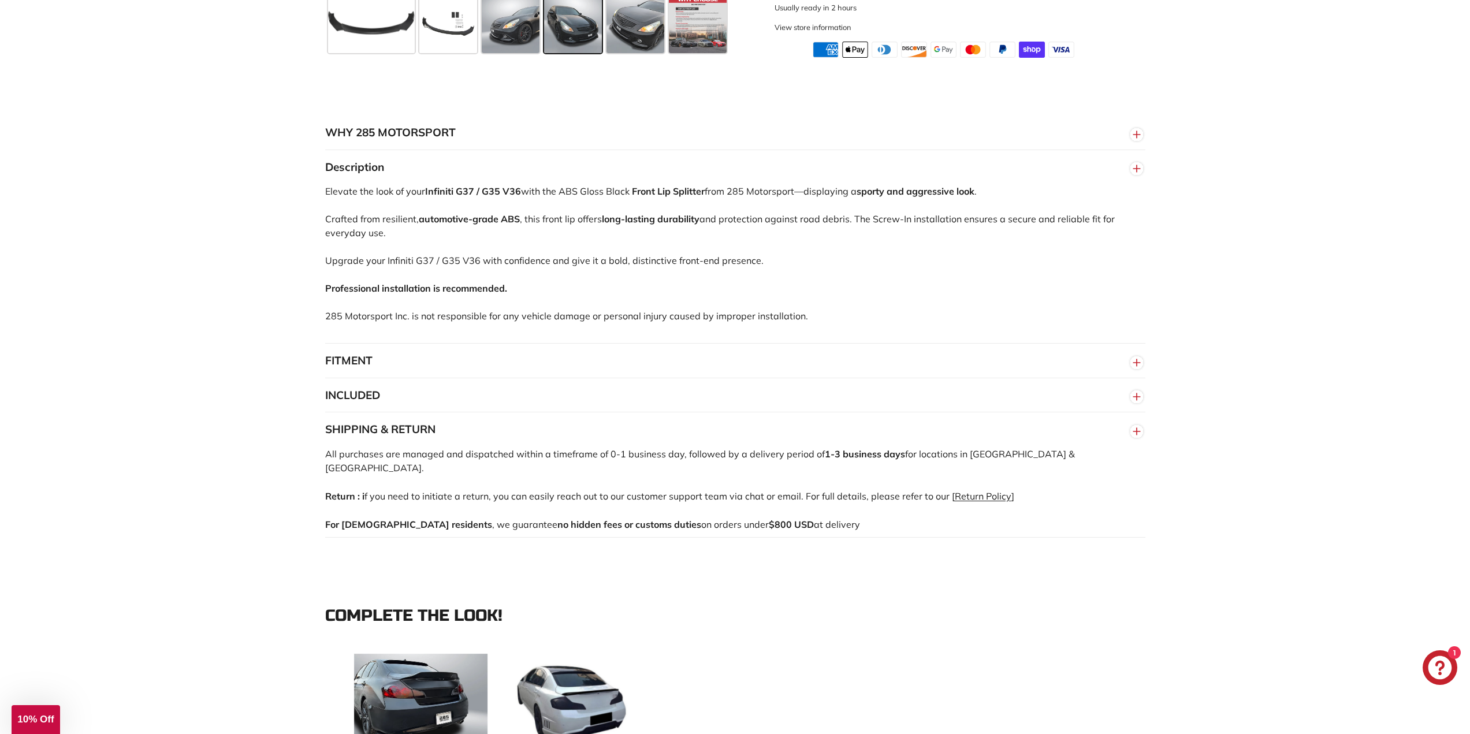
click at [995, 492] on link "Return Policy" at bounding box center [983, 496] width 57 height 12
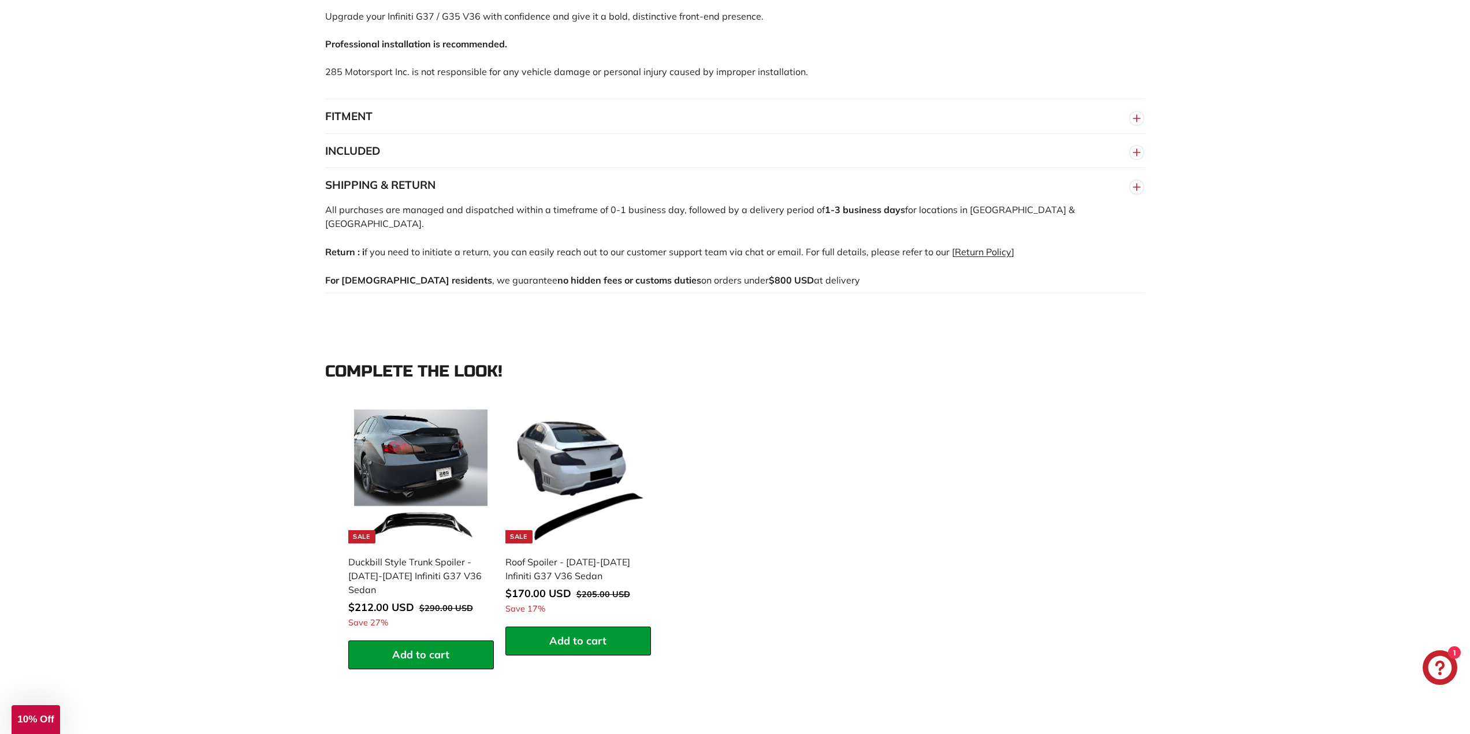
scroll to position [924, 0]
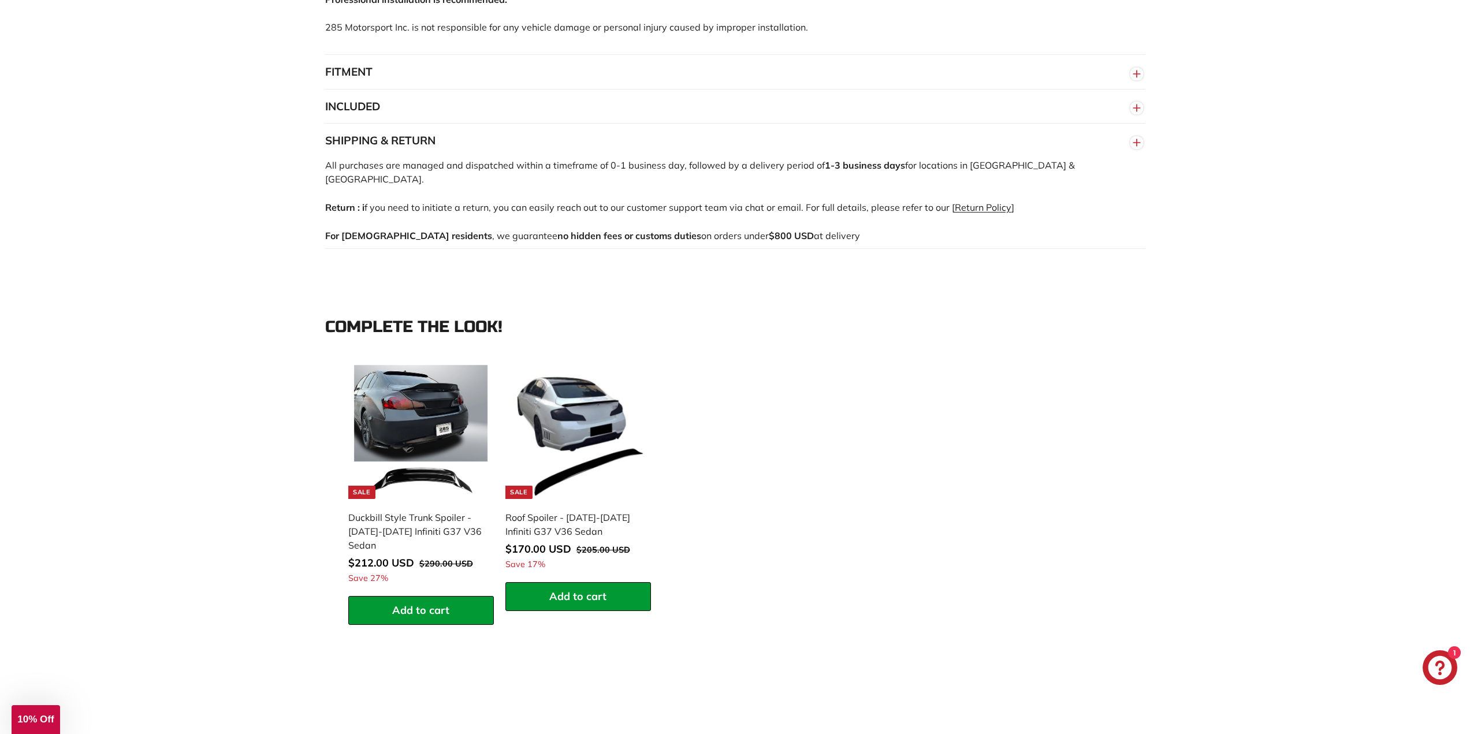
click at [214, 432] on div "**********" at bounding box center [735, 475] width 1470 height 382
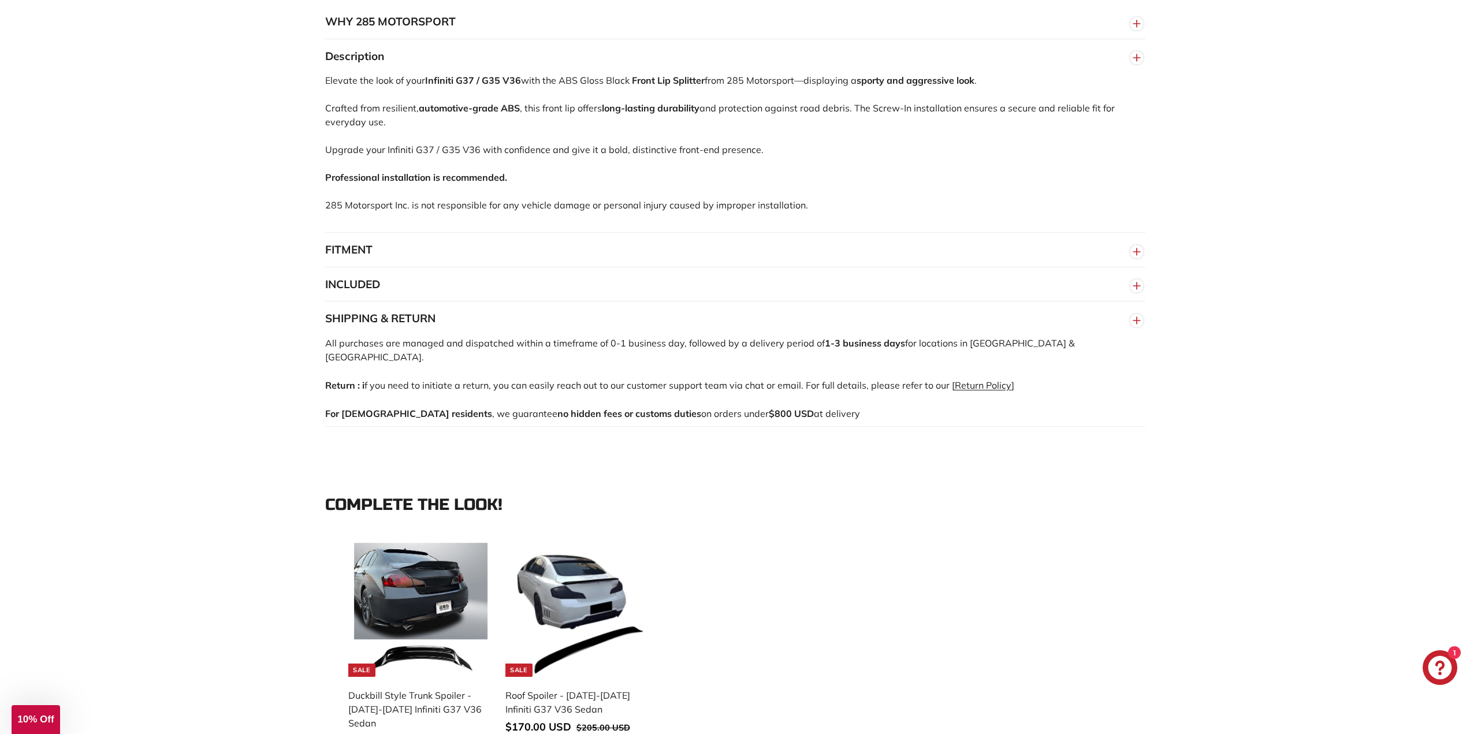
scroll to position [693, 0]
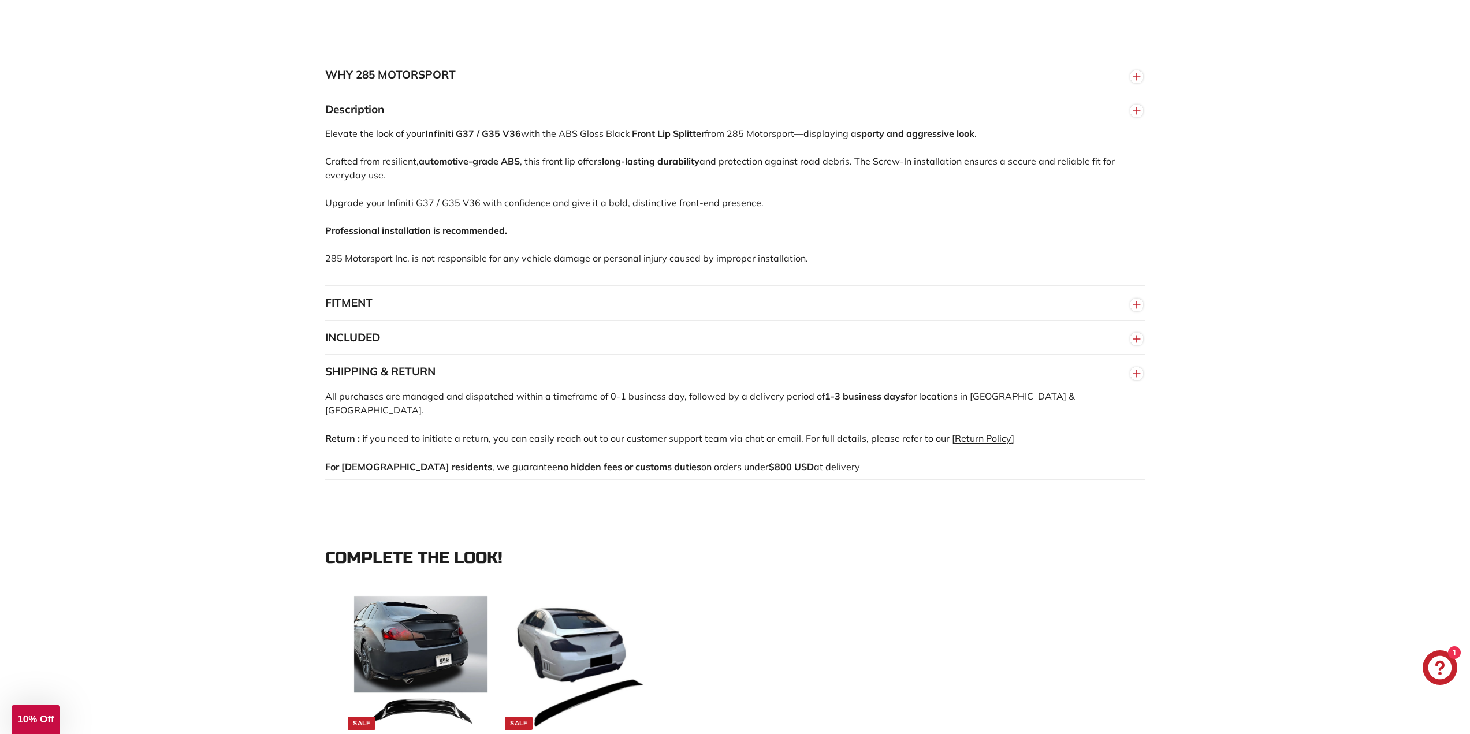
click at [975, 436] on link "Return Policy" at bounding box center [983, 439] width 57 height 12
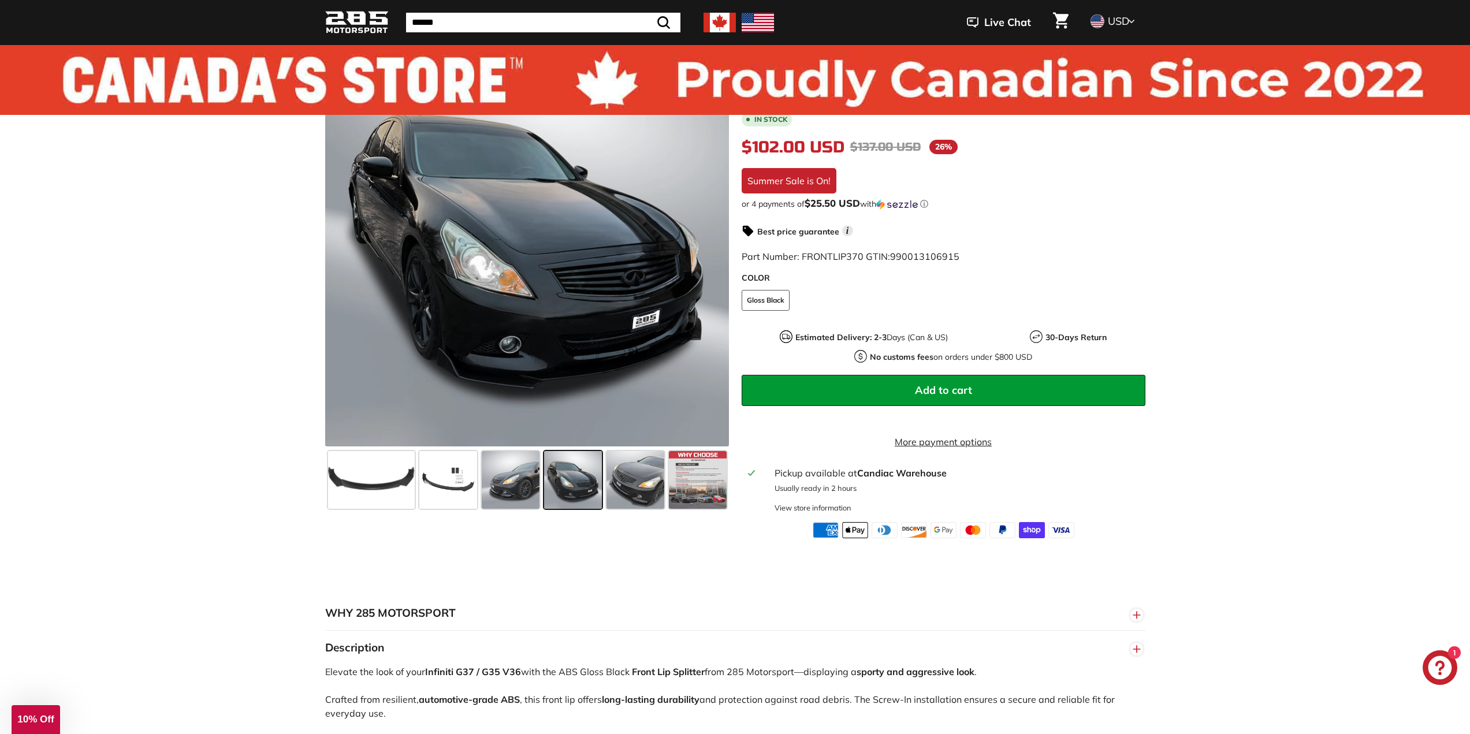
scroll to position [0, 0]
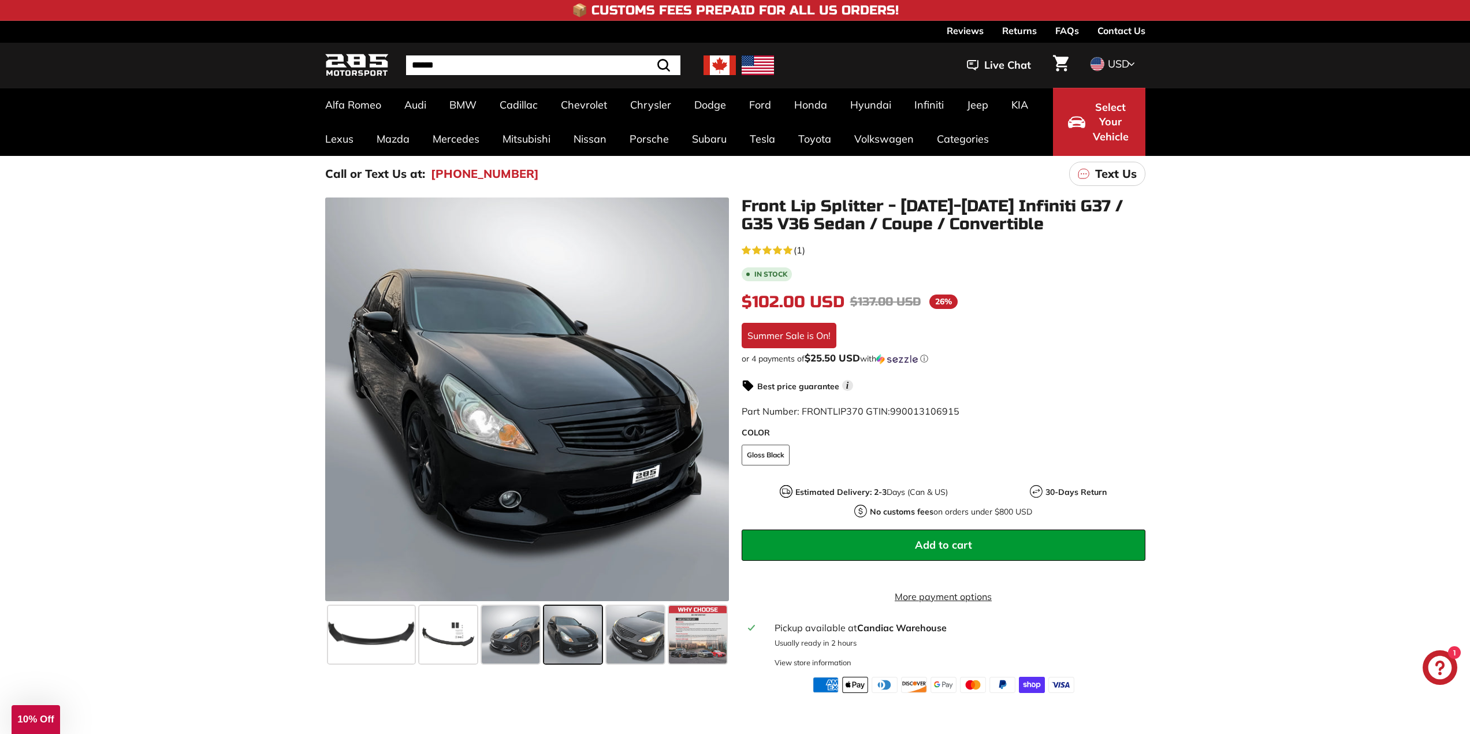
click at [1003, 552] on button "Add to cart" at bounding box center [944, 545] width 404 height 31
click at [168, 317] on div ".cls-1{fill:none;stroke:#000;stroke-miterlimit:10;stroke-width:2px} .cls-1{fill…" at bounding box center [735, 442] width 1470 height 501
click at [218, 243] on div ".cls-1{fill:none;stroke:#000;stroke-miterlimit:10;stroke-width:2px} .cls-1{fill…" at bounding box center [735, 442] width 1470 height 501
click at [217, 241] on div ".cls-1{fill:none;stroke:#000;stroke-miterlimit:10;stroke-width:2px} .cls-1{fill…" at bounding box center [735, 442] width 1470 height 501
drag, startPoint x: 555, startPoint y: 170, endPoint x: 314, endPoint y: 191, distance: 241.2
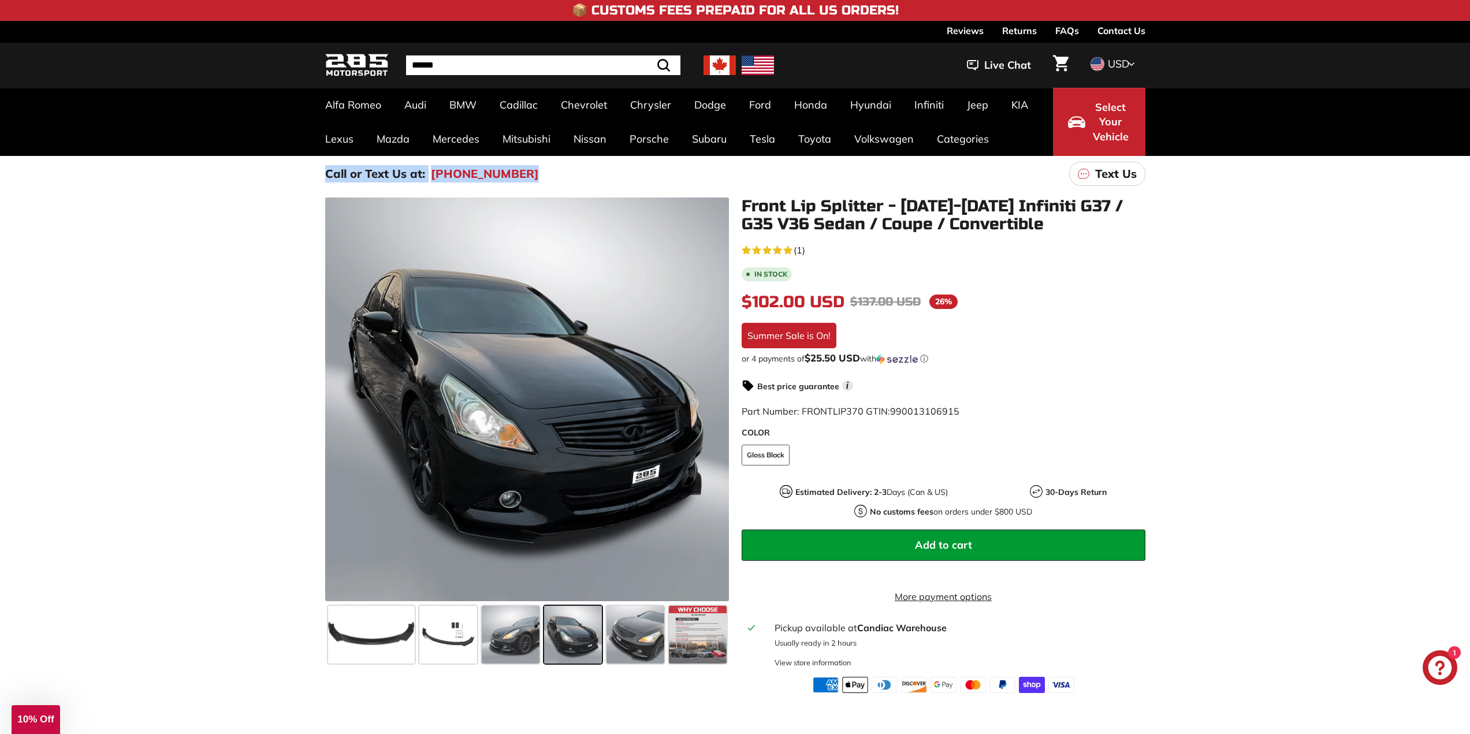
click at [314, 191] on div "Call or Text Us at: (450) 363-1557 Text Us" at bounding box center [735, 174] width 867 height 36
drag, startPoint x: 277, startPoint y: 185, endPoint x: 288, endPoint y: 185, distance: 11.0
click at [277, 185] on div "Call or Text Us at: (450) 363-1557 Text Us" at bounding box center [735, 174] width 1470 height 36
drag, startPoint x: 311, startPoint y: 178, endPoint x: 423, endPoint y: 176, distance: 112.7
click at [423, 176] on div "Call or Text Us at: (450) 363-1557 Text Us" at bounding box center [735, 174] width 867 height 36
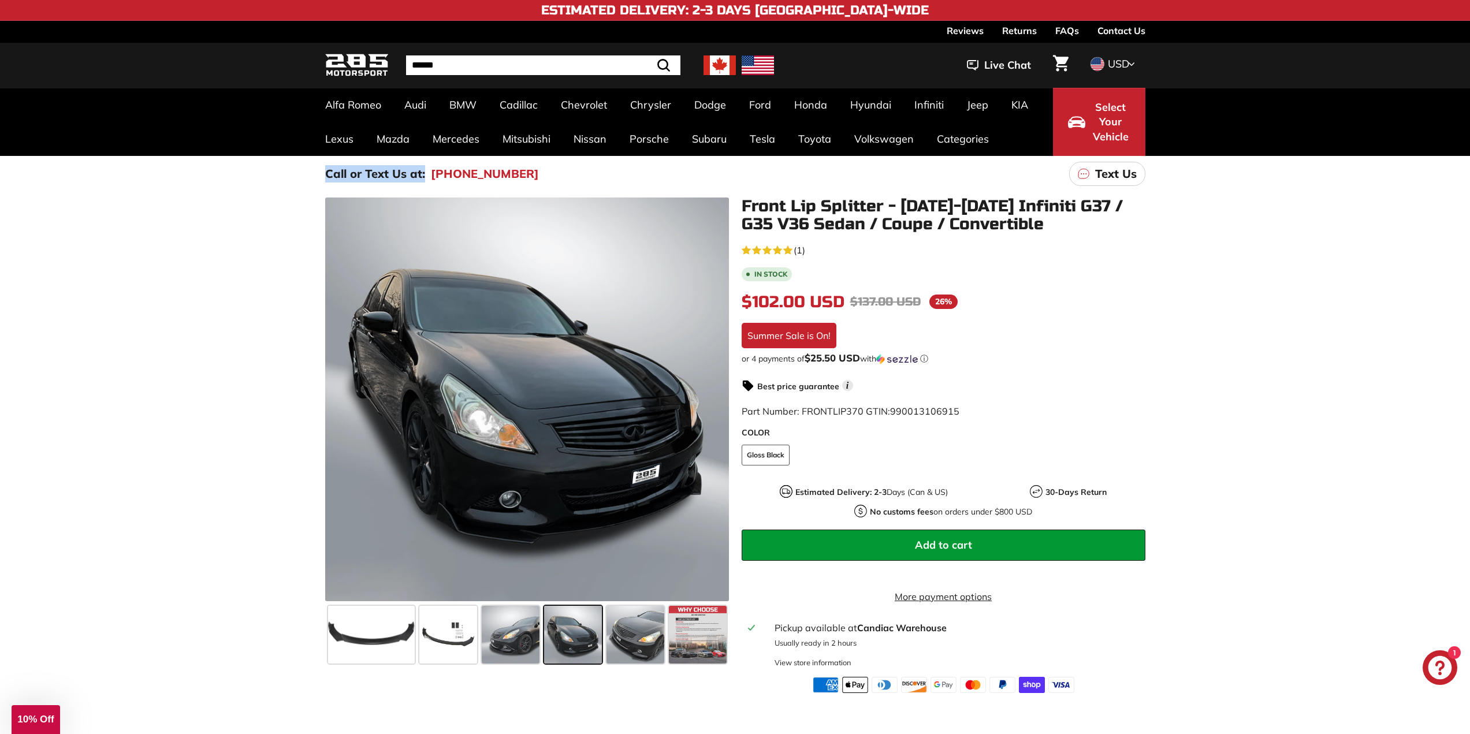
click at [314, 169] on div "Call or Text Us at: (450) 363-1557 Text Us" at bounding box center [735, 174] width 867 height 36
click at [629, 635] on span at bounding box center [636, 635] width 58 height 58
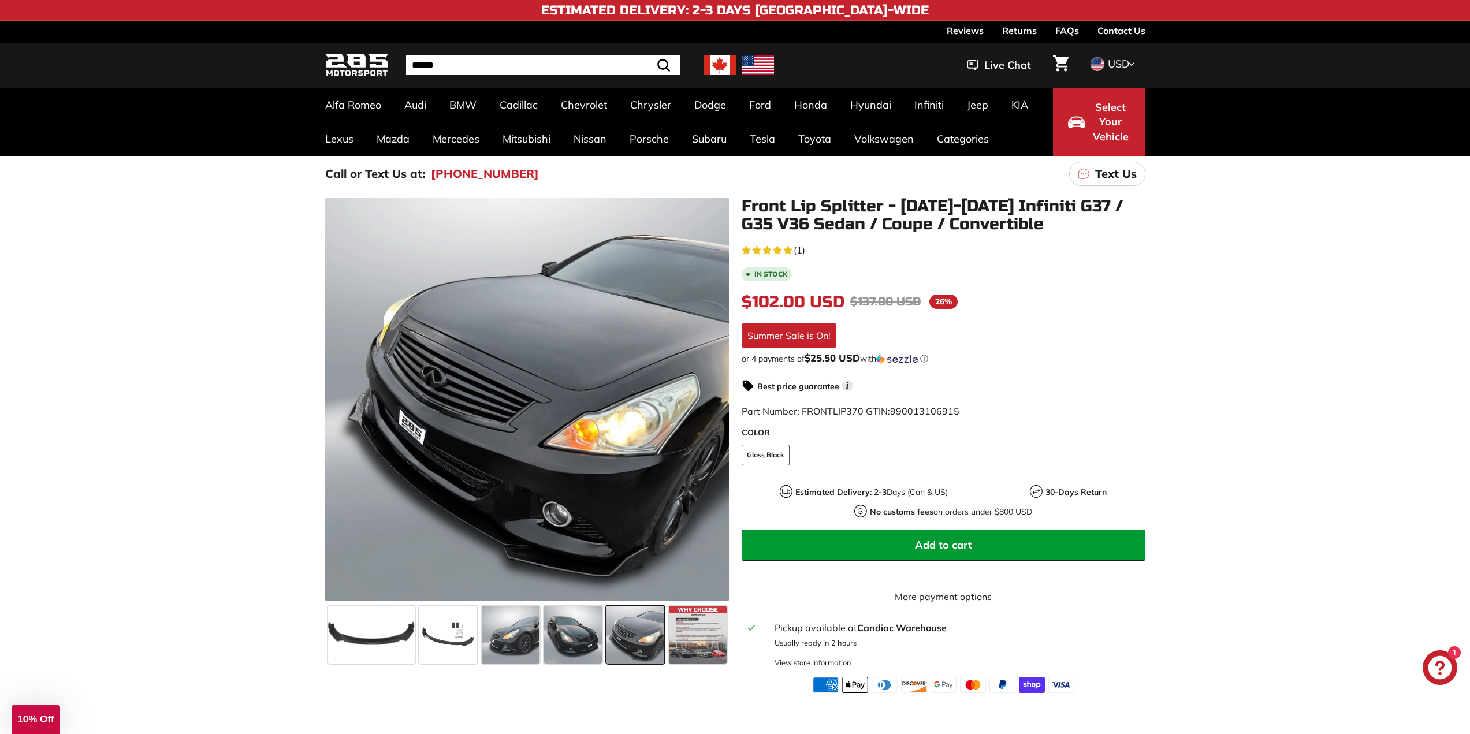
click at [209, 214] on div ".cls-1{fill:none;stroke:#000;stroke-miterlimit:10;stroke-width:2px} .cls-1{fill…" at bounding box center [735, 442] width 1470 height 501
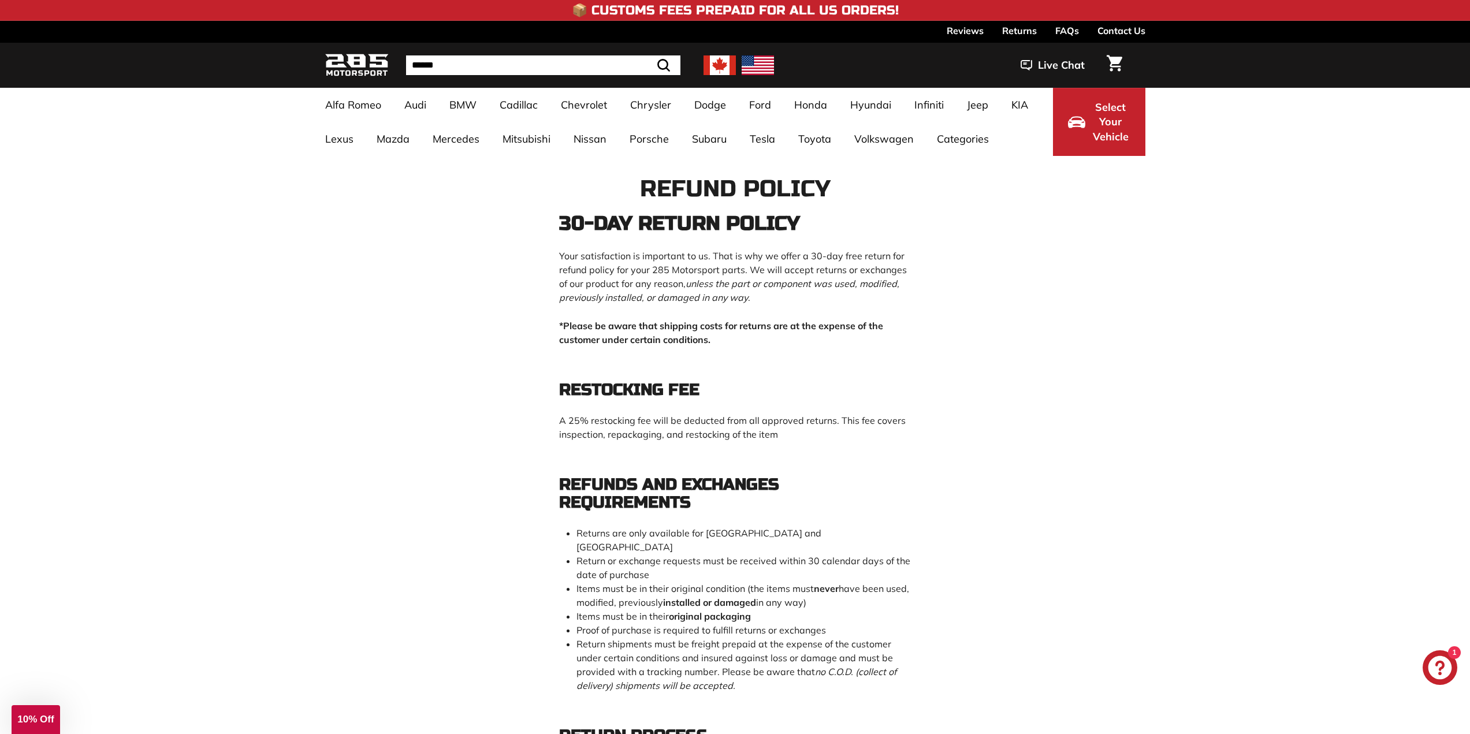
drag, startPoint x: 562, startPoint y: 354, endPoint x: 544, endPoint y: 345, distance: 20.2
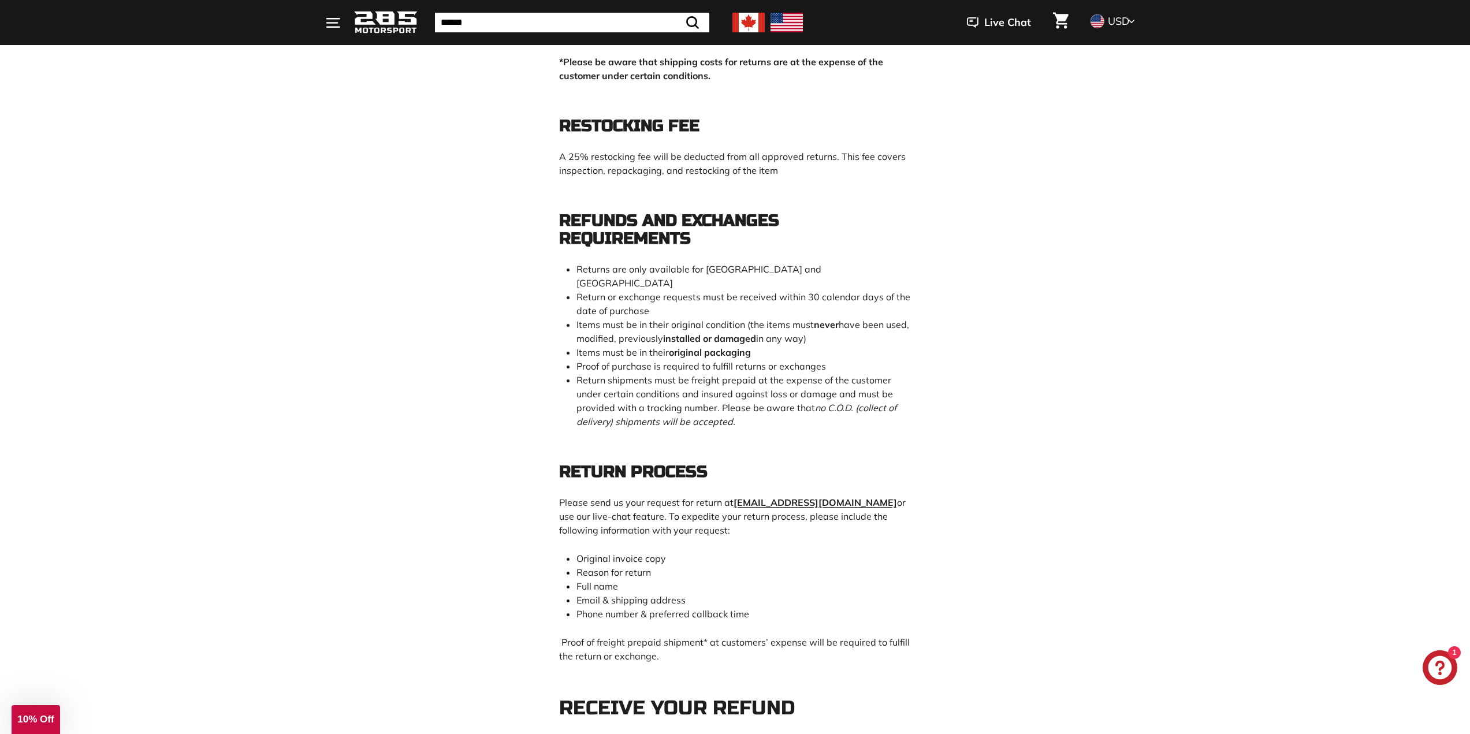
scroll to position [289, 0]
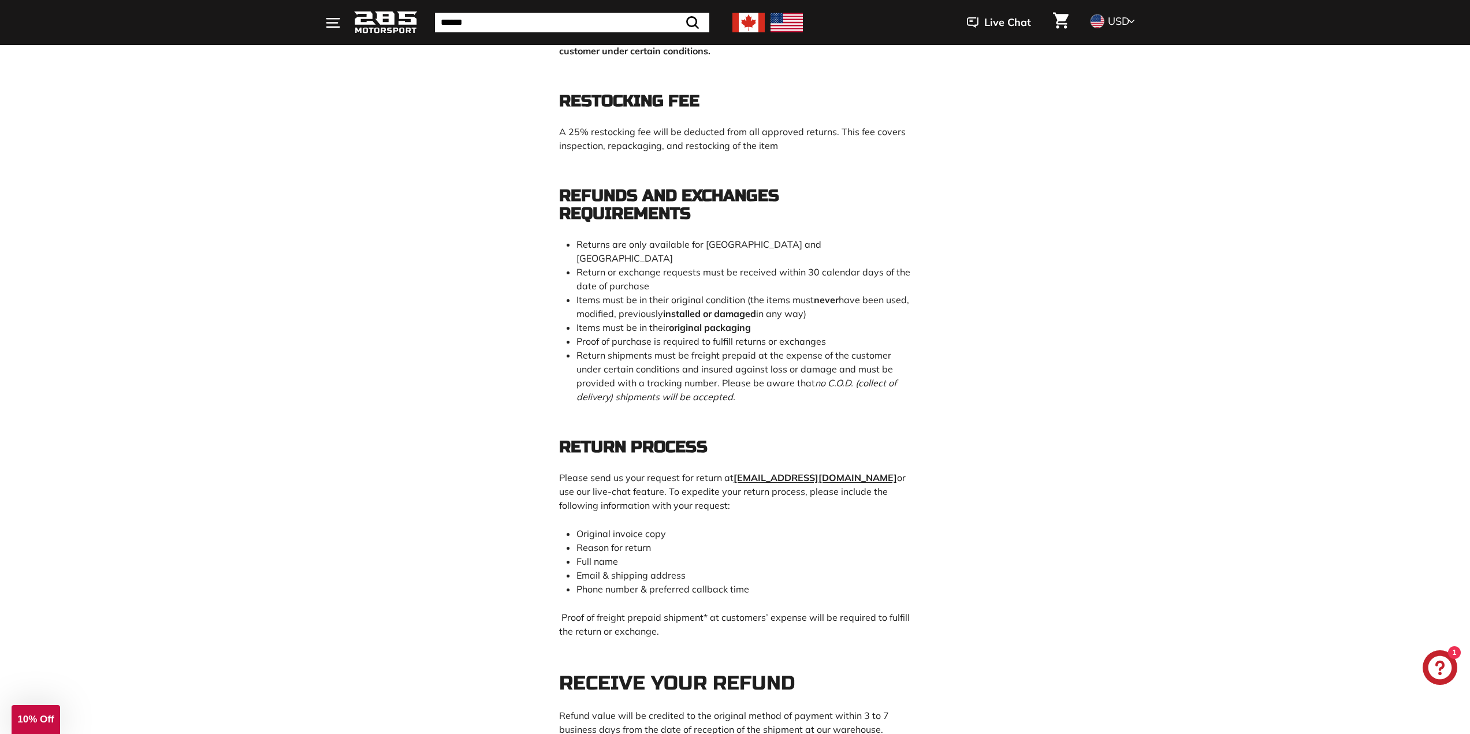
drag, startPoint x: 413, startPoint y: 319, endPoint x: 408, endPoint y: 316, distance: 5.9
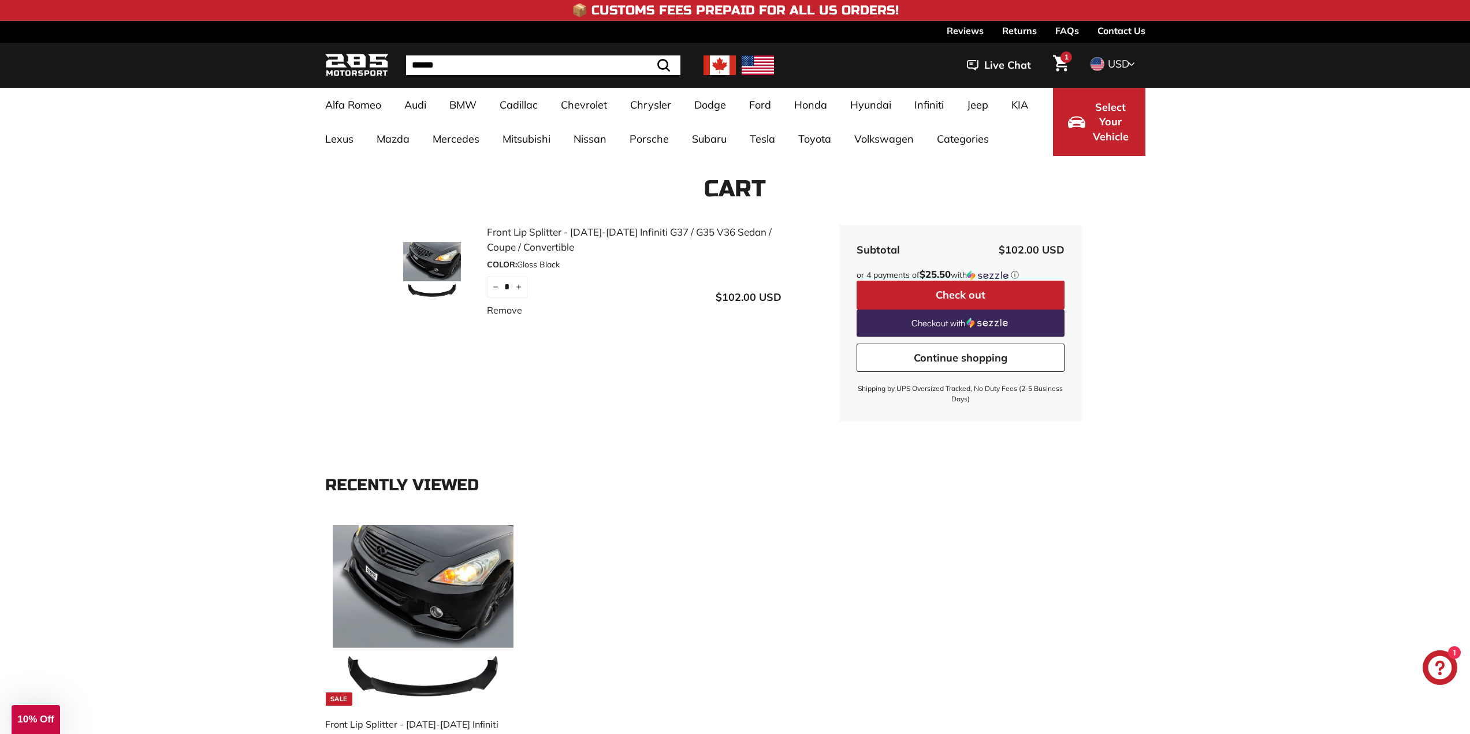
click at [1026, 299] on button "Check out" at bounding box center [961, 295] width 208 height 29
click at [555, 623] on div "**********" at bounding box center [735, 671] width 832 height 306
click at [460, 617] on img at bounding box center [423, 615] width 181 height 181
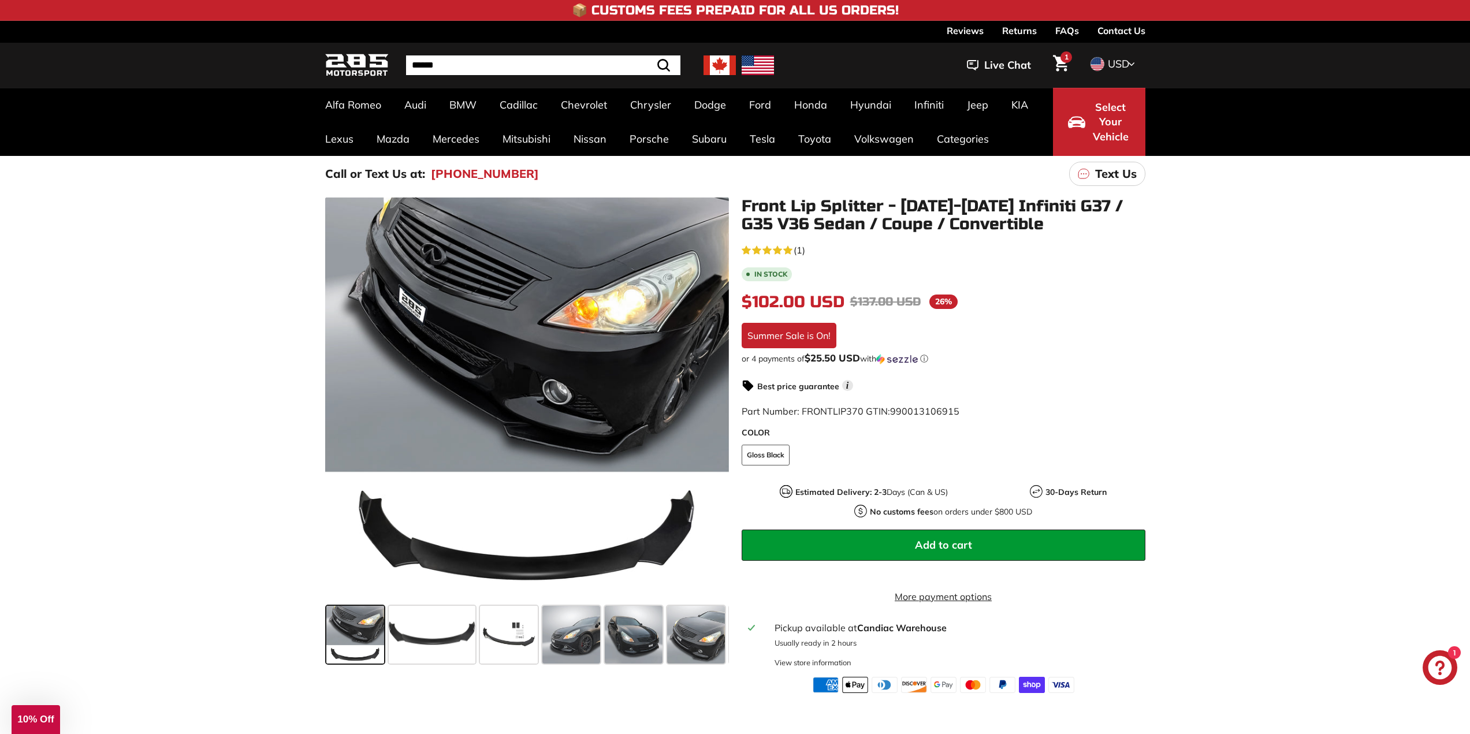
click at [146, 348] on div ".cls-1{fill:none;stroke:#000;stroke-miterlimit:10;stroke-width:2px} .cls-1{fill…" at bounding box center [735, 442] width 1470 height 501
click at [183, 408] on div ".cls-1{fill:none;stroke:#000;stroke-miterlimit:10;stroke-width:2px} .cls-1{fill…" at bounding box center [735, 442] width 1470 height 501
click at [486, 649] on span at bounding box center [509, 635] width 58 height 58
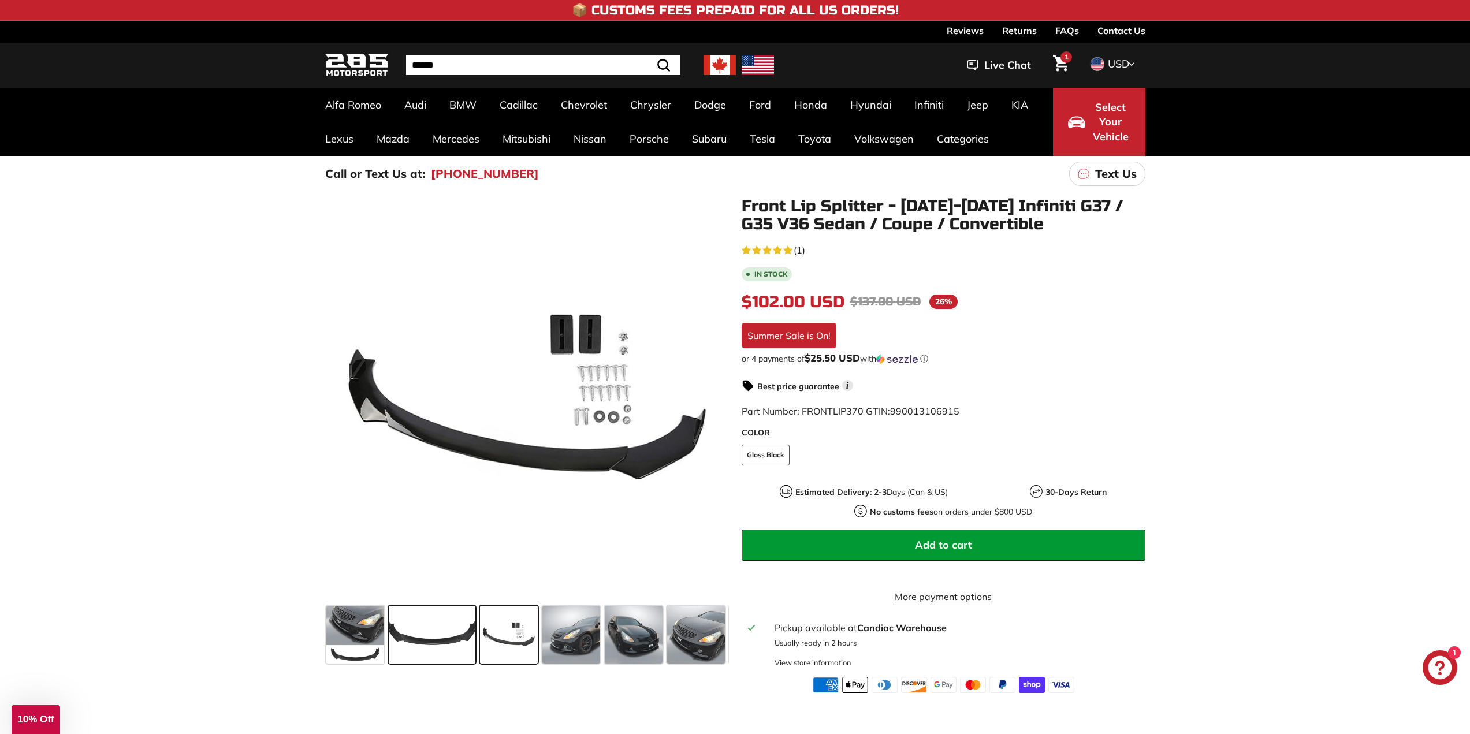
click at [440, 638] on span at bounding box center [432, 635] width 87 height 58
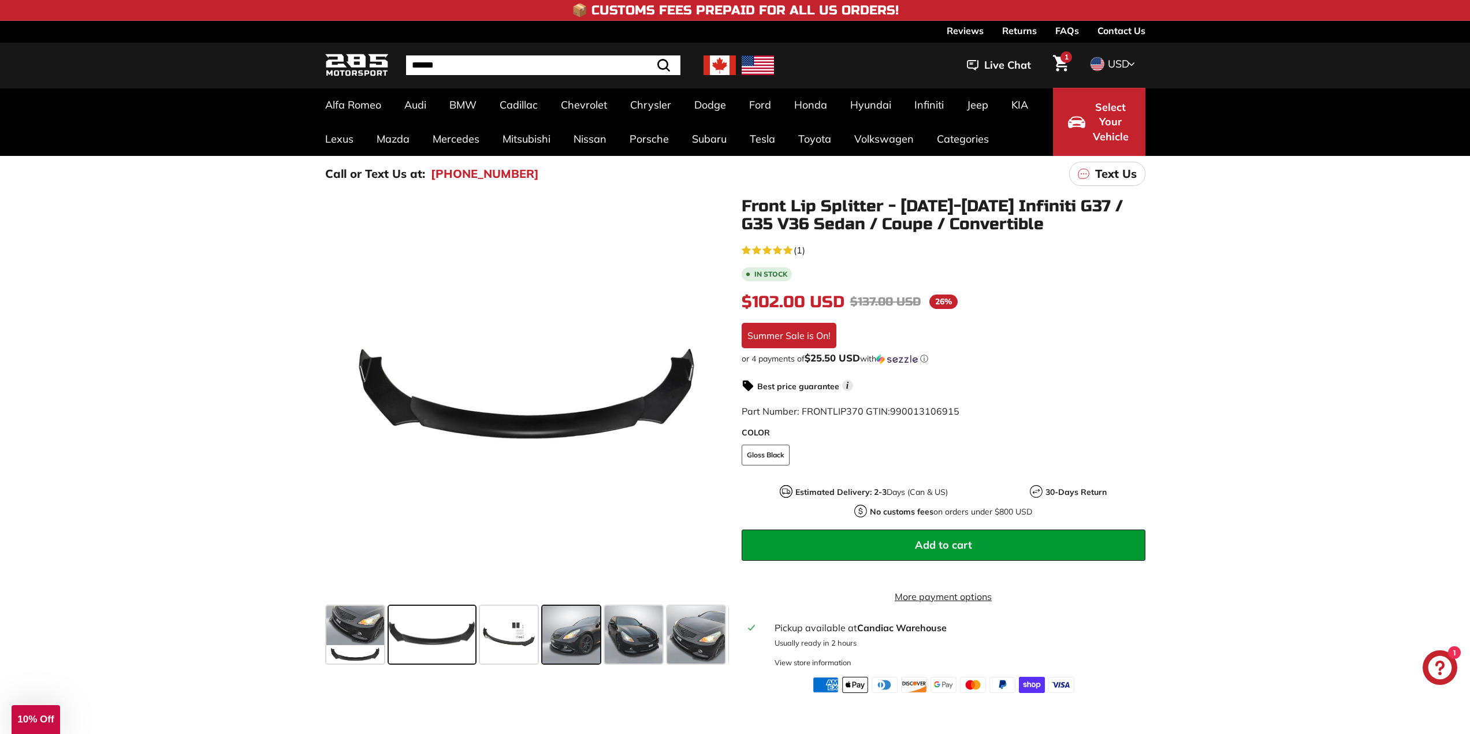
click at [557, 648] on span at bounding box center [571, 635] width 58 height 58
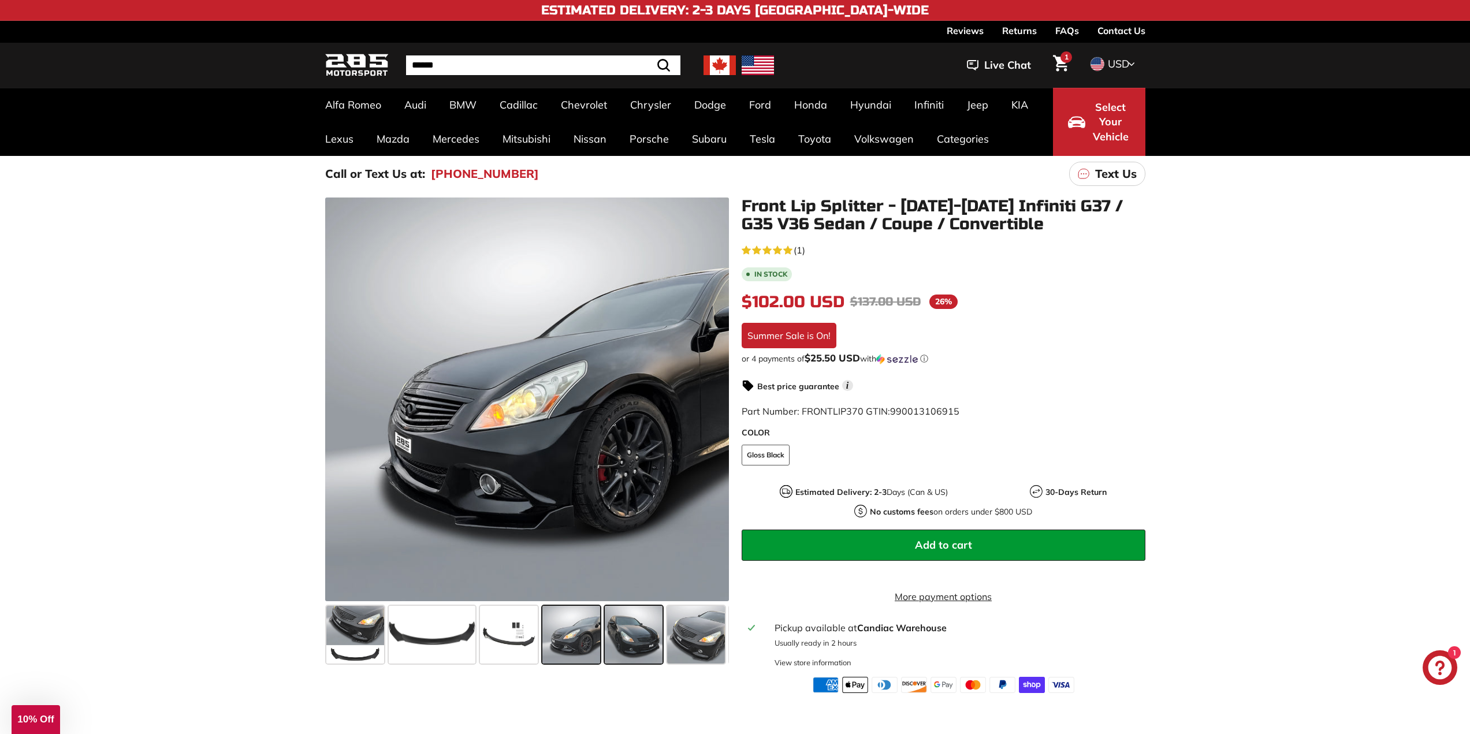
click at [644, 633] on span at bounding box center [634, 635] width 58 height 58
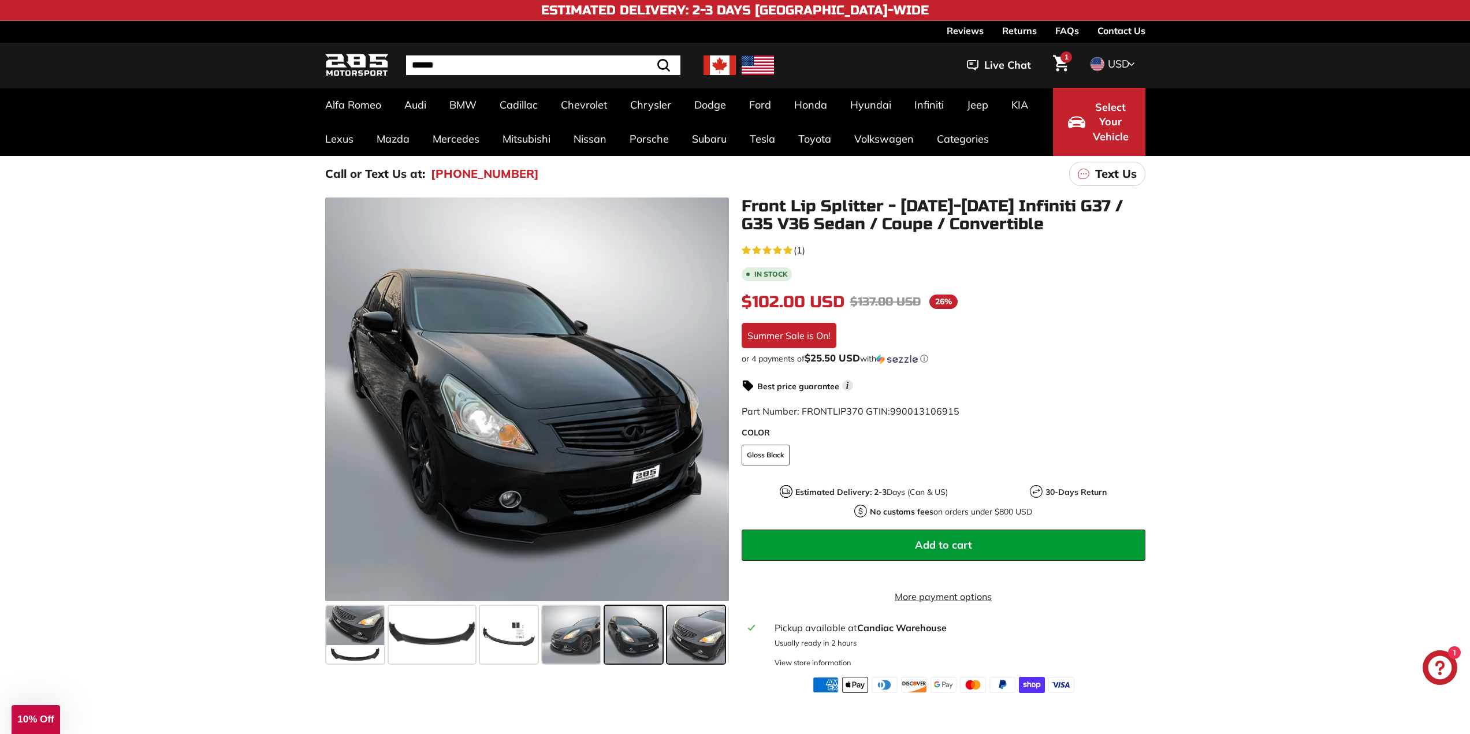
click at [686, 626] on span at bounding box center [696, 635] width 58 height 58
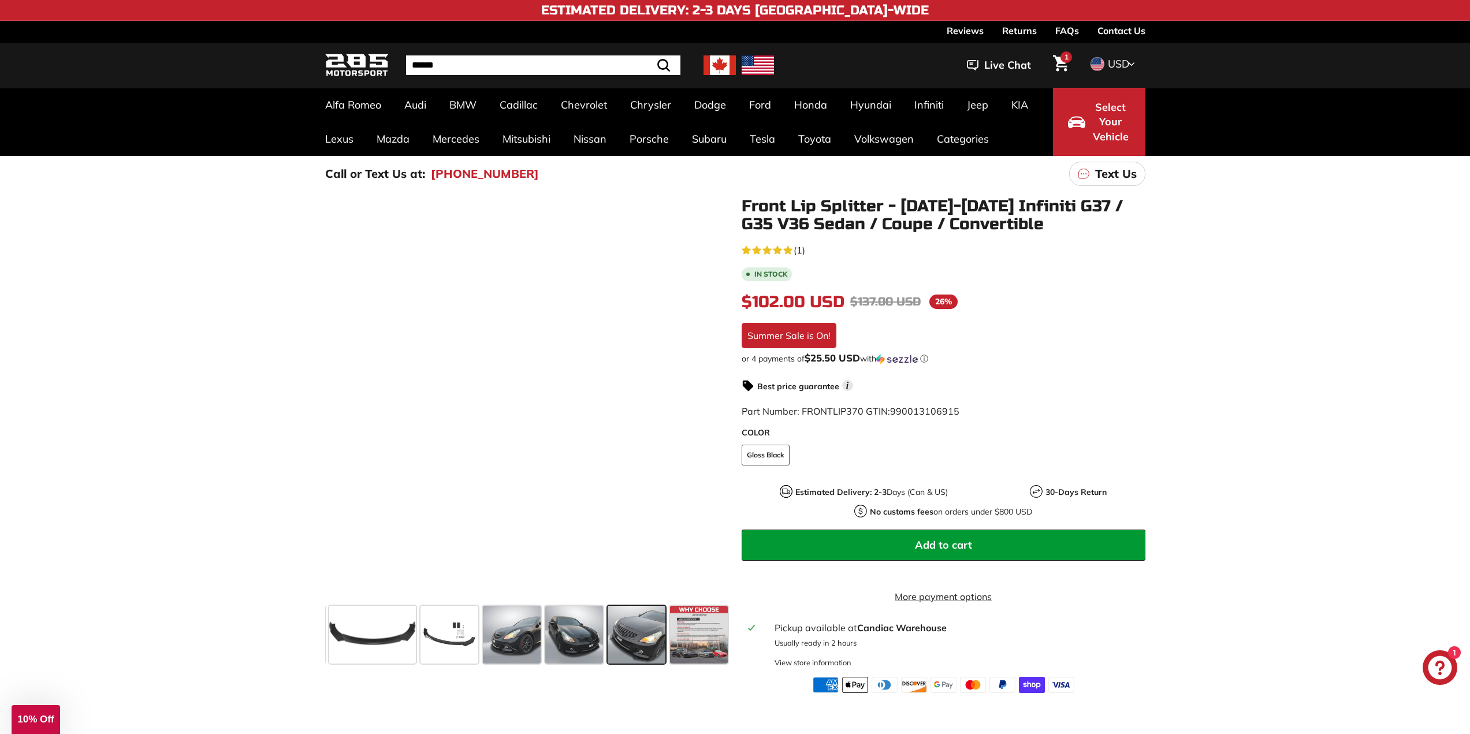
scroll to position [0, 61]
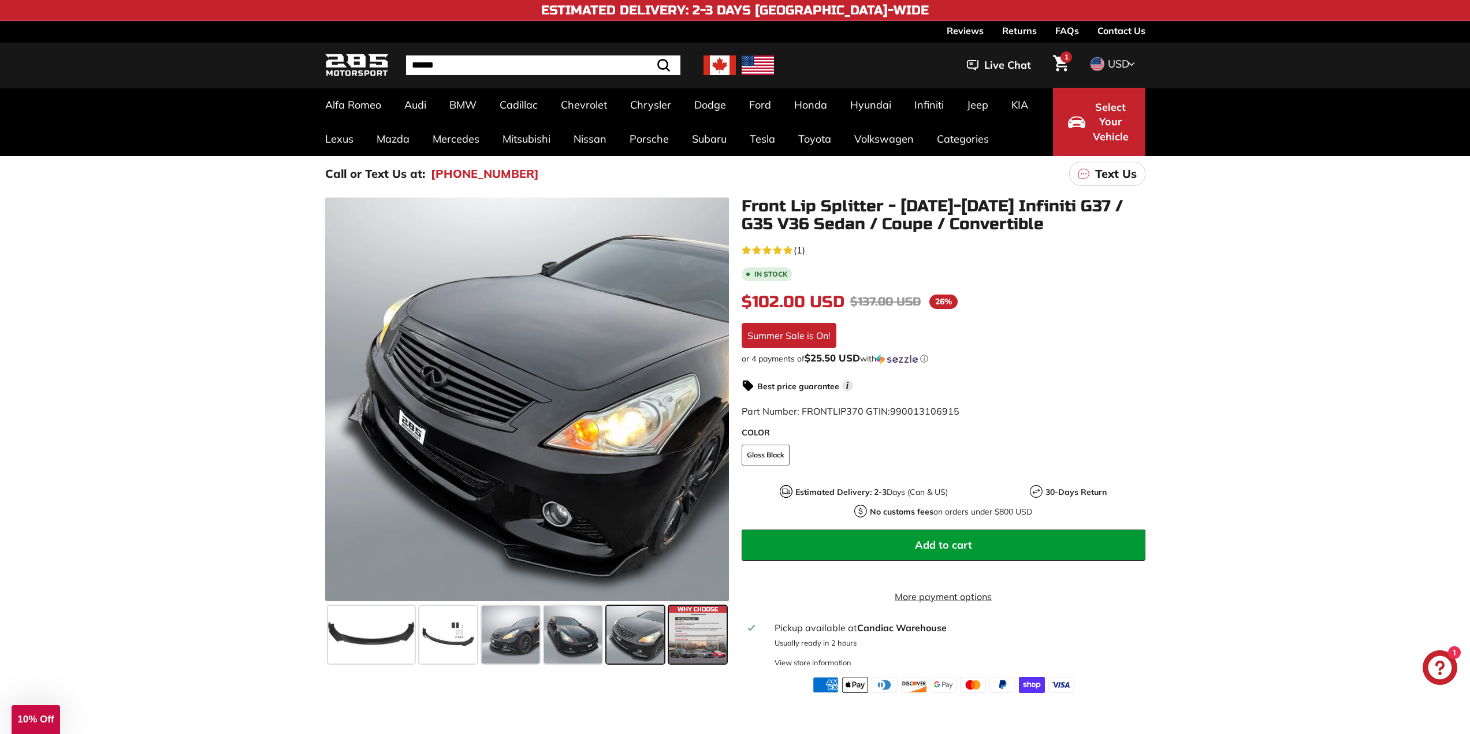
click at [703, 633] on span at bounding box center [698, 635] width 58 height 58
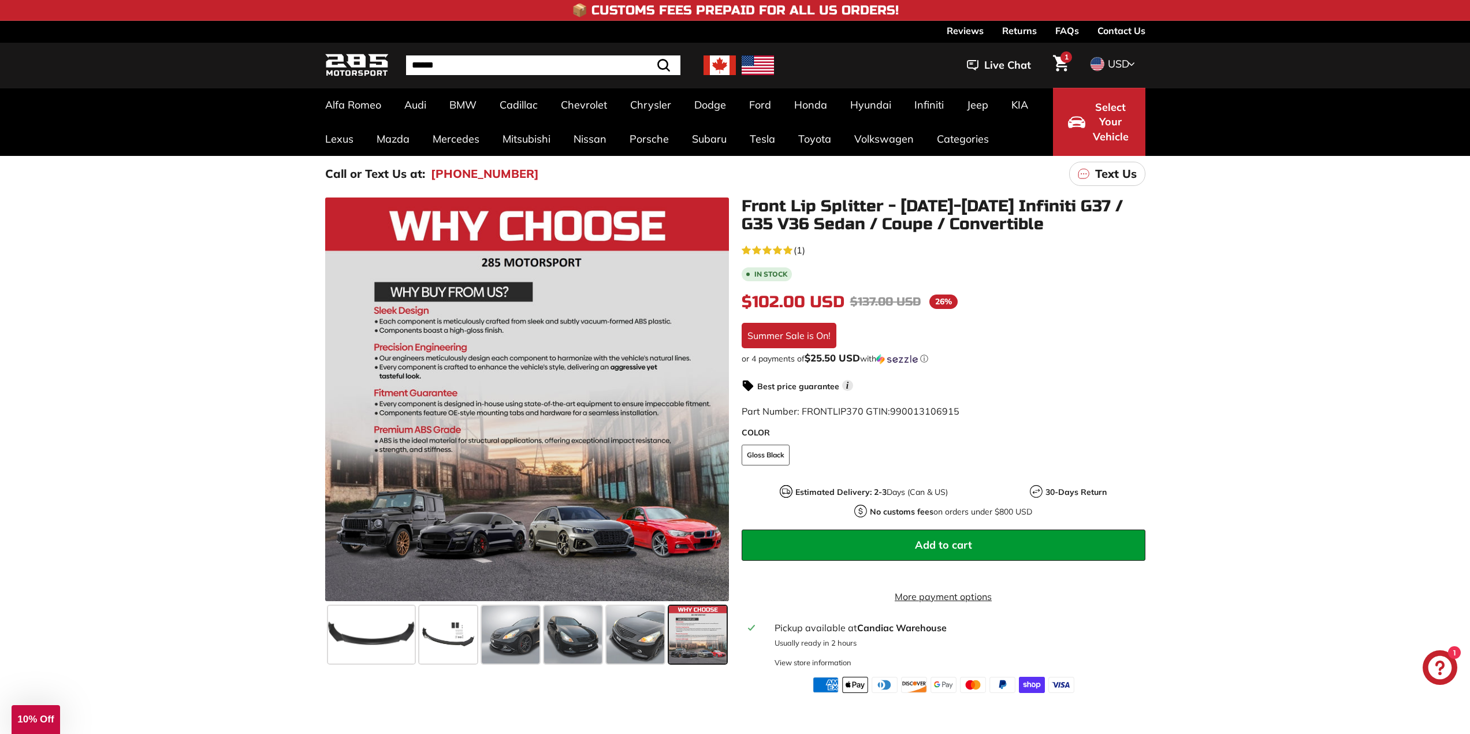
click at [173, 363] on div ".cls-1{fill:none;stroke:#000;stroke-miterlimit:10;stroke-width:2px} .cls-1{fill…" at bounding box center [735, 442] width 1470 height 501
click at [75, 215] on div ".cls-1{fill:none;stroke:#000;stroke-miterlimit:10;stroke-width:2px} .cls-1{fill…" at bounding box center [735, 442] width 1470 height 501
drag, startPoint x: 463, startPoint y: 682, endPoint x: 462, endPoint y: 689, distance: 7.7
click at [464, 693] on div ".cls-1{fill:none;stroke:#000;stroke-miterlimit:10;stroke-width:2px} .cls-1{fill…" at bounding box center [729, 446] width 833 height 496
click at [370, 652] on span at bounding box center [371, 635] width 87 height 58
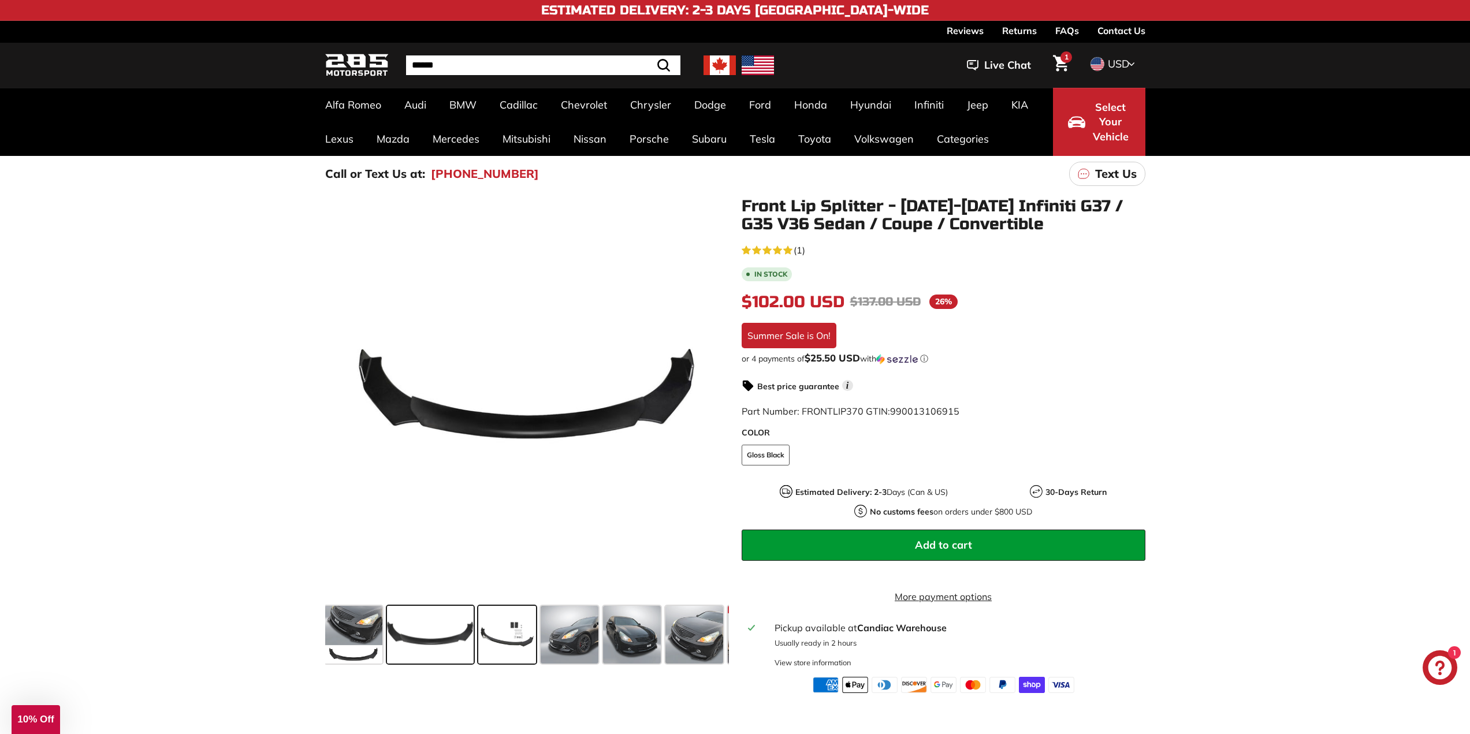
scroll to position [0, 0]
drag, startPoint x: 467, startPoint y: 648, endPoint x: 560, endPoint y: 647, distance: 93.6
click at [467, 648] on span at bounding box center [432, 635] width 87 height 58
click at [576, 649] on span at bounding box center [571, 635] width 58 height 58
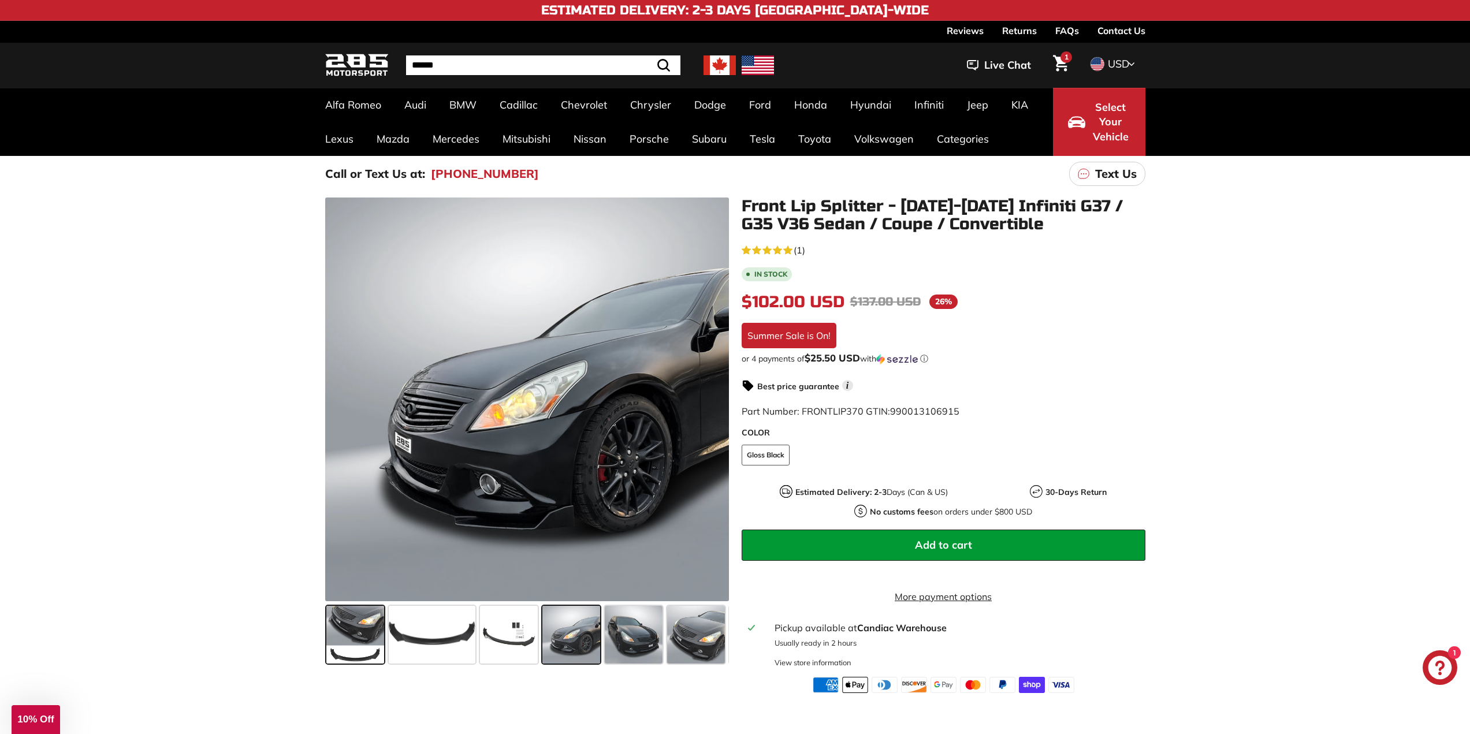
drag, startPoint x: 349, startPoint y: 629, endPoint x: 347, endPoint y: 623, distance: 6.2
click at [348, 624] on span at bounding box center [355, 635] width 58 height 58
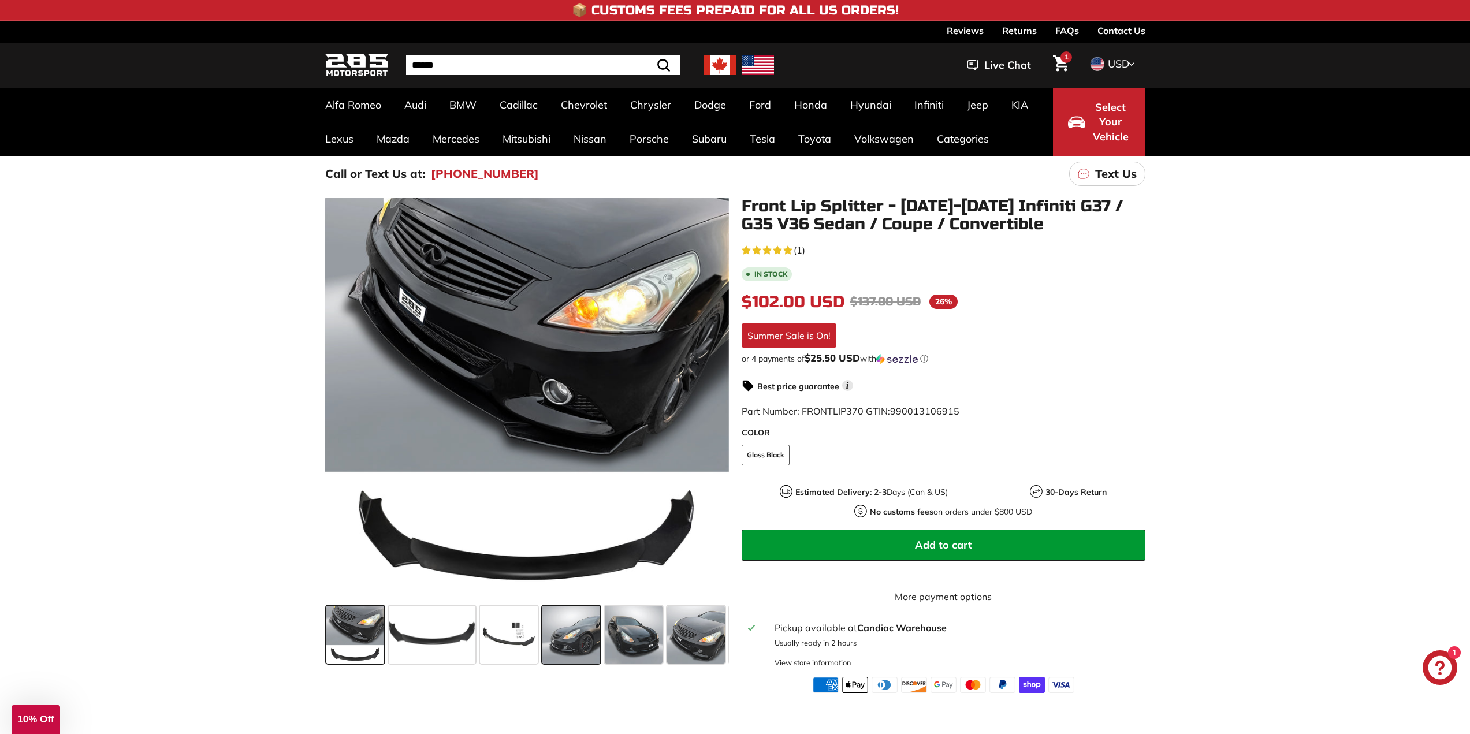
click at [588, 659] on span at bounding box center [571, 635] width 58 height 58
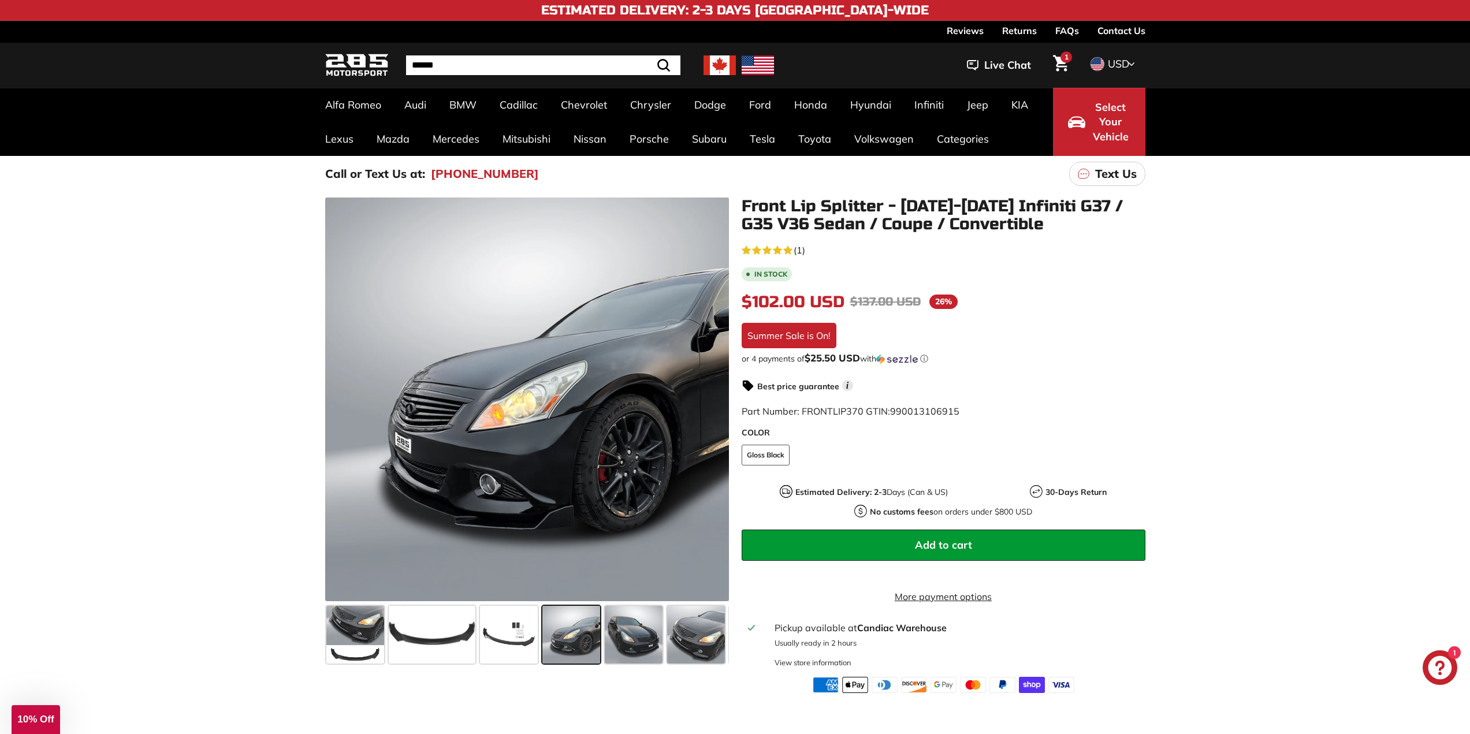
click at [90, 422] on div ".cls-1{fill:none;stroke:#000;stroke-miterlimit:10;stroke-width:2px} .cls-1{fill…" at bounding box center [735, 442] width 1470 height 501
click at [90, 412] on div ".cls-1{fill:none;stroke:#000;stroke-miterlimit:10;stroke-width:2px} .cls-1{fill…" at bounding box center [735, 442] width 1470 height 501
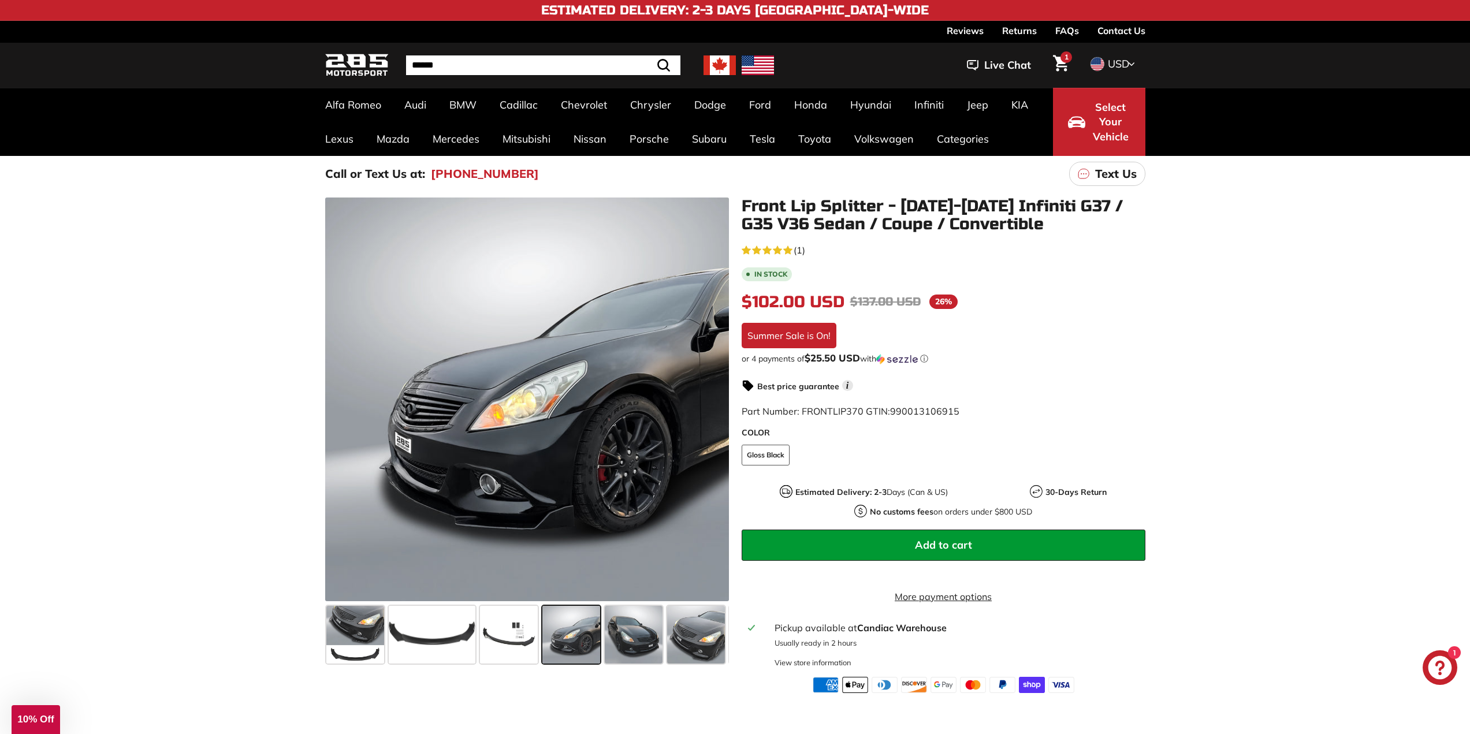
click at [202, 448] on div ".cls-1{fill:none;stroke:#000;stroke-miterlimit:10;stroke-width:2px} .cls-1{fill…" at bounding box center [735, 442] width 1470 height 501
click at [147, 432] on div ".cls-1{fill:none;stroke:#000;stroke-miterlimit:10;stroke-width:2px} .cls-1{fill…" at bounding box center [735, 442] width 1470 height 501
click at [237, 479] on div ".cls-1{fill:none;stroke:#000;stroke-miterlimit:10;stroke-width:2px} .cls-1{fill…" at bounding box center [735, 442] width 1470 height 501
click at [187, 393] on div ".cls-1{fill:none;stroke:#000;stroke-miterlimit:10;stroke-width:2px} .cls-1{fill…" at bounding box center [735, 442] width 1470 height 501
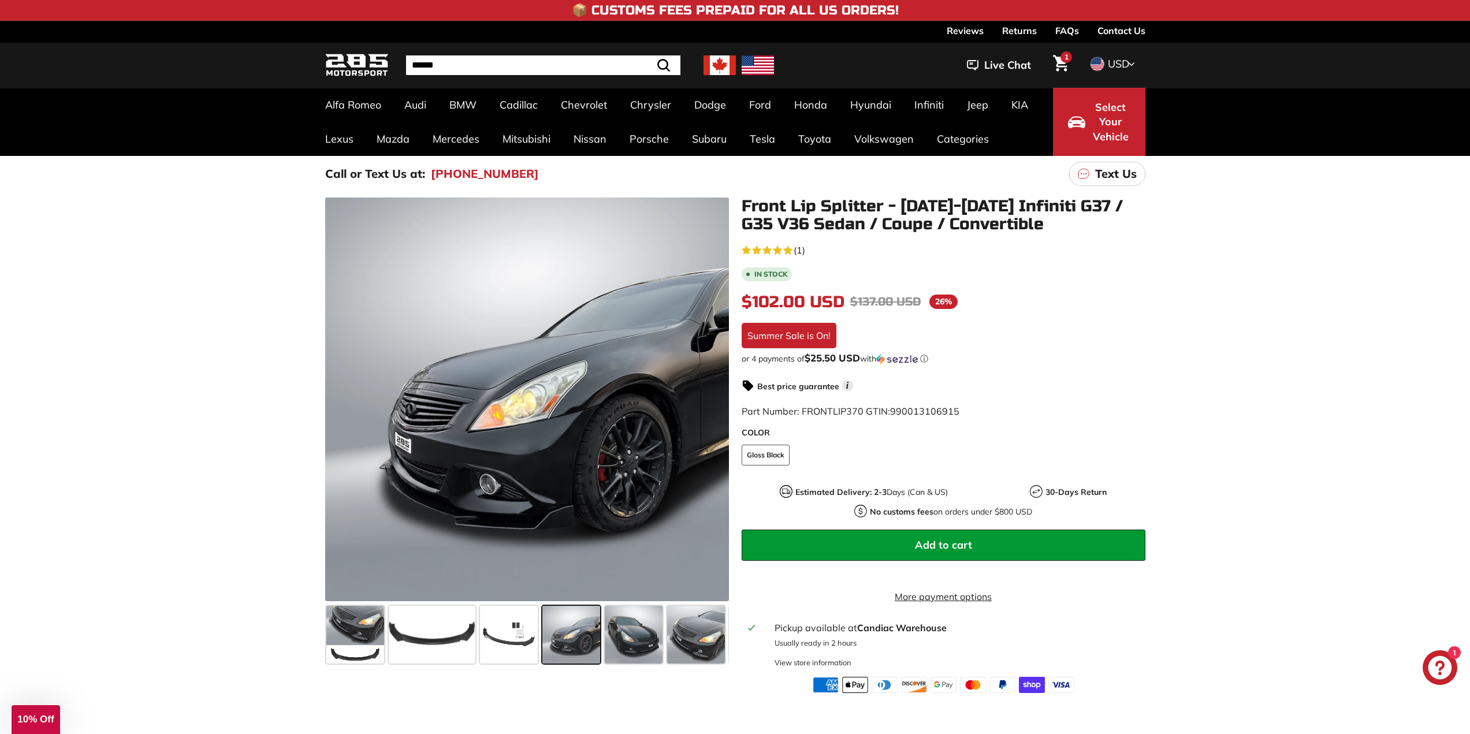
click at [176, 328] on div ".cls-1{fill:none;stroke:#000;stroke-miterlimit:10;stroke-width:2px} .cls-1{fill…" at bounding box center [735, 442] width 1470 height 501
click at [168, 297] on div ".cls-1{fill:none;stroke:#000;stroke-miterlimit:10;stroke-width:2px} .cls-1{fill…" at bounding box center [735, 442] width 1470 height 501
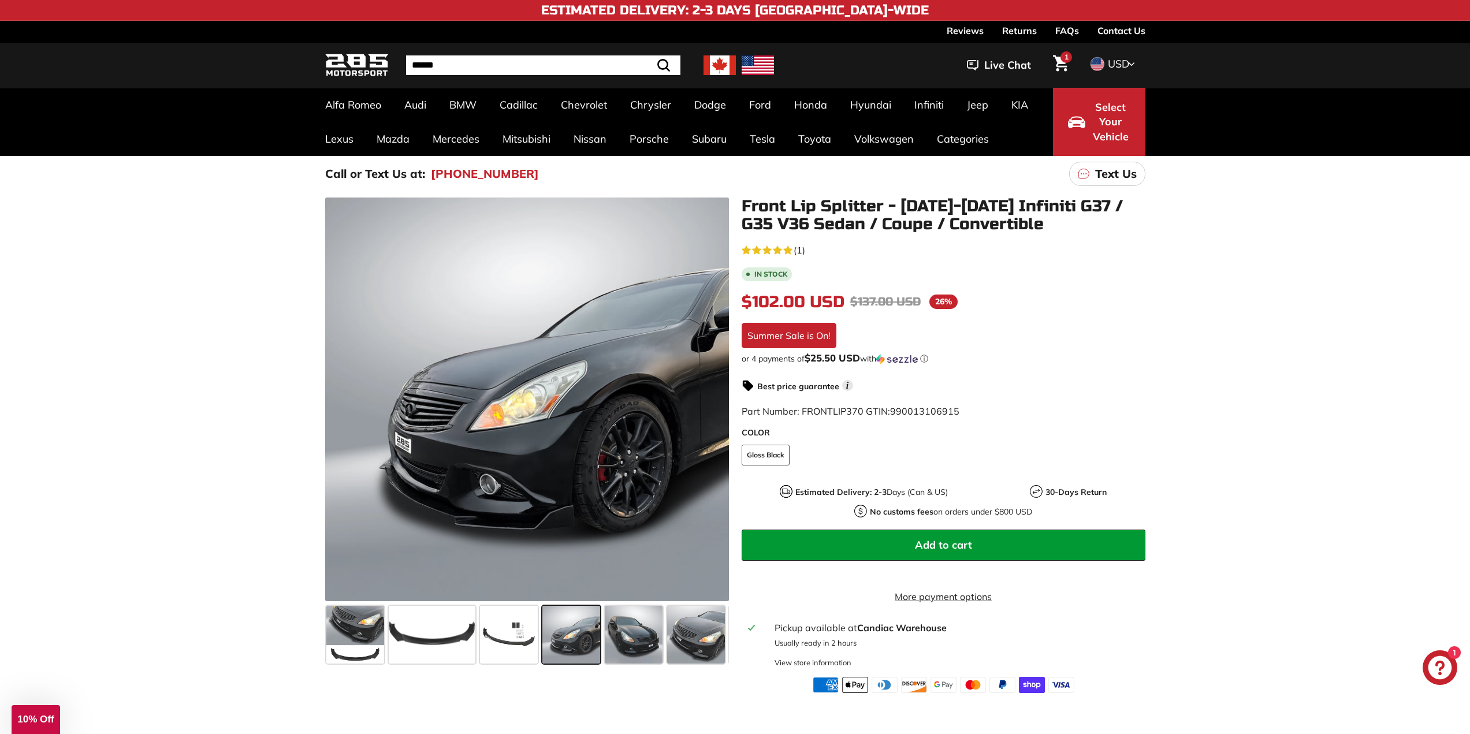
click at [168, 297] on div ".cls-1{fill:none;stroke:#000;stroke-miterlimit:10;stroke-width:2px} .cls-1{fill…" at bounding box center [735, 442] width 1470 height 501
click at [180, 311] on div ".cls-1{fill:none;stroke:#000;stroke-miterlimit:10;stroke-width:2px} .cls-1{fill…" at bounding box center [735, 442] width 1470 height 501
